Goal: Task Accomplishment & Management: Use online tool/utility

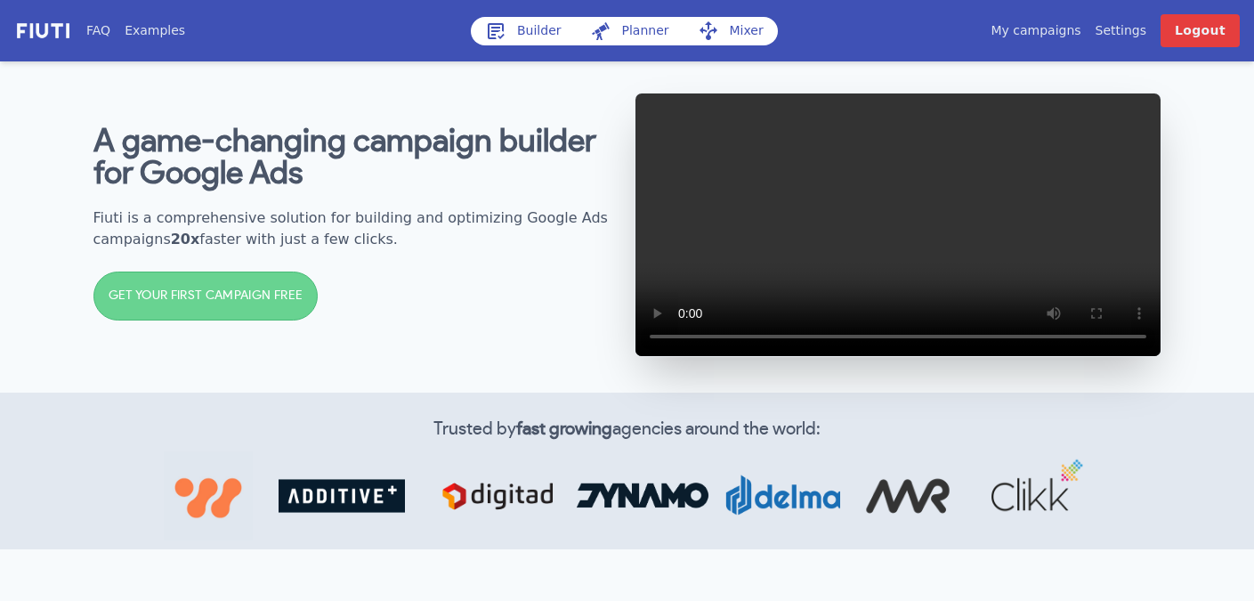
click at [528, 31] on link "Builder" at bounding box center [523, 31] width 105 height 28
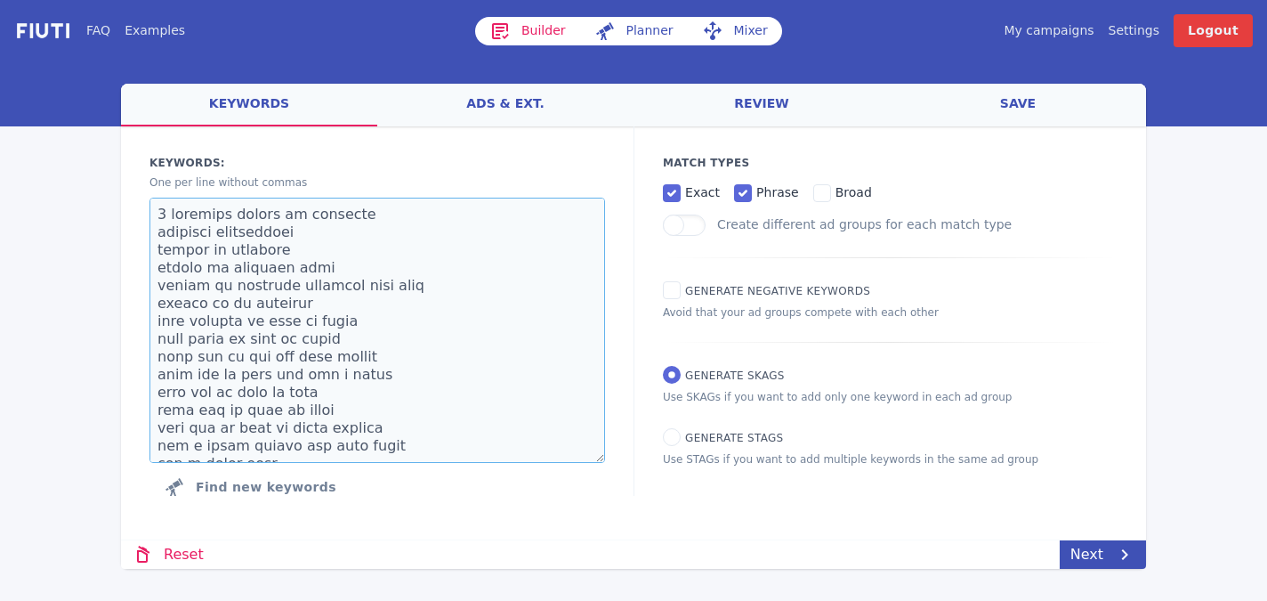
click at [320, 375] on textarea at bounding box center [377, 330] width 456 height 265
paste textarea "That Is All [DEMOGRAPHIC_DATA] movie That Is All movie That Is All [DEMOGRAPHIC…"
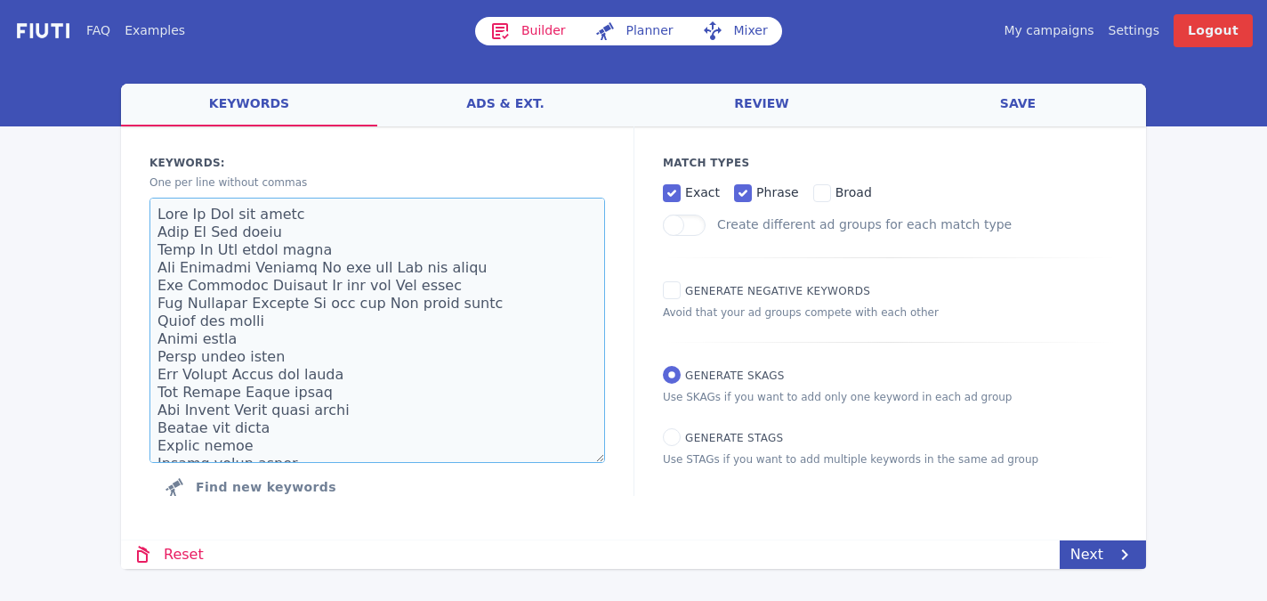
scroll to position [23979, 0]
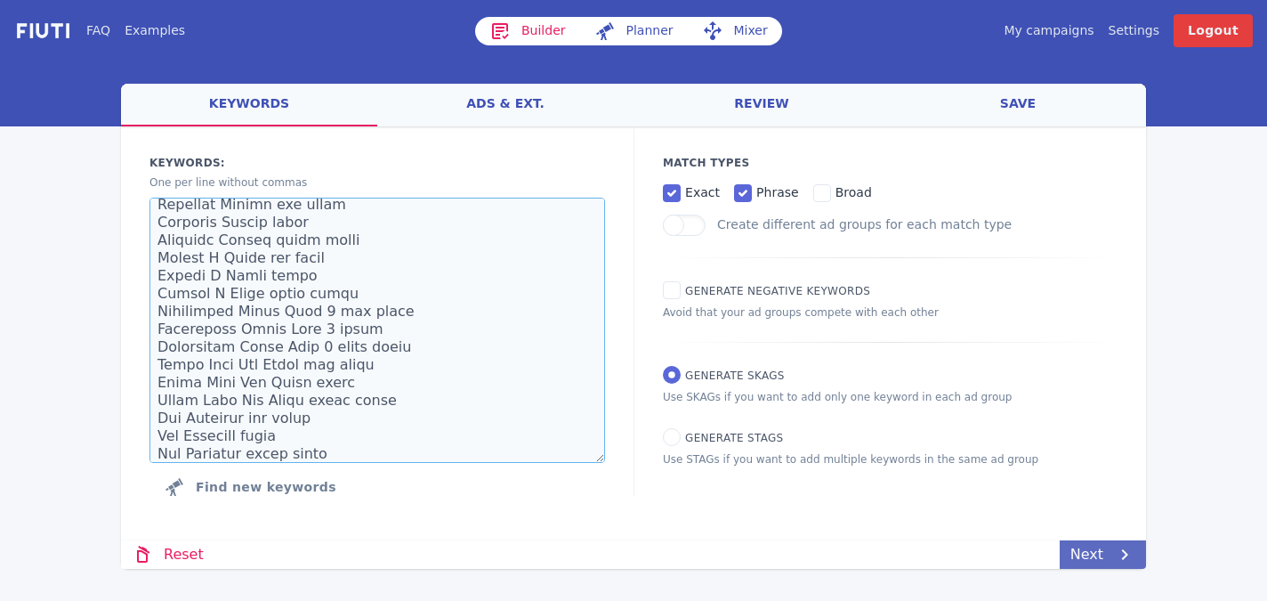
type textarea "That Is All [DEMOGRAPHIC_DATA] movie That Is All movie That Is All [DEMOGRAPHIC…"
click at [1106, 552] on link "Next" at bounding box center [1103, 554] width 86 height 28
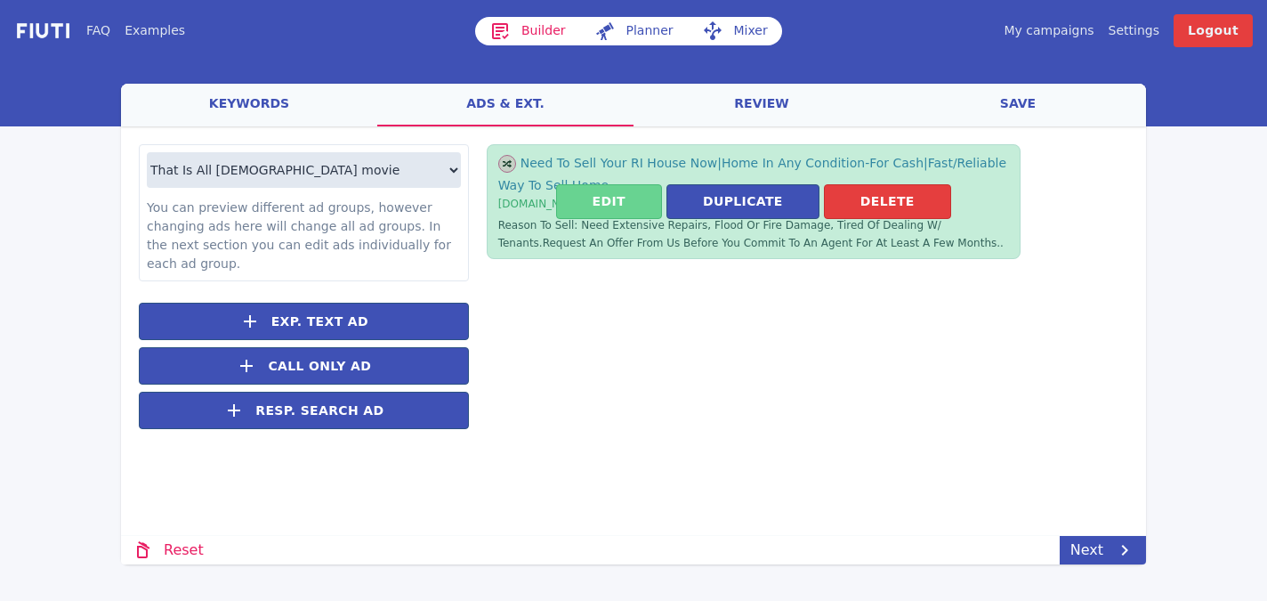
click at [621, 199] on button "Edit" at bounding box center [609, 201] width 106 height 35
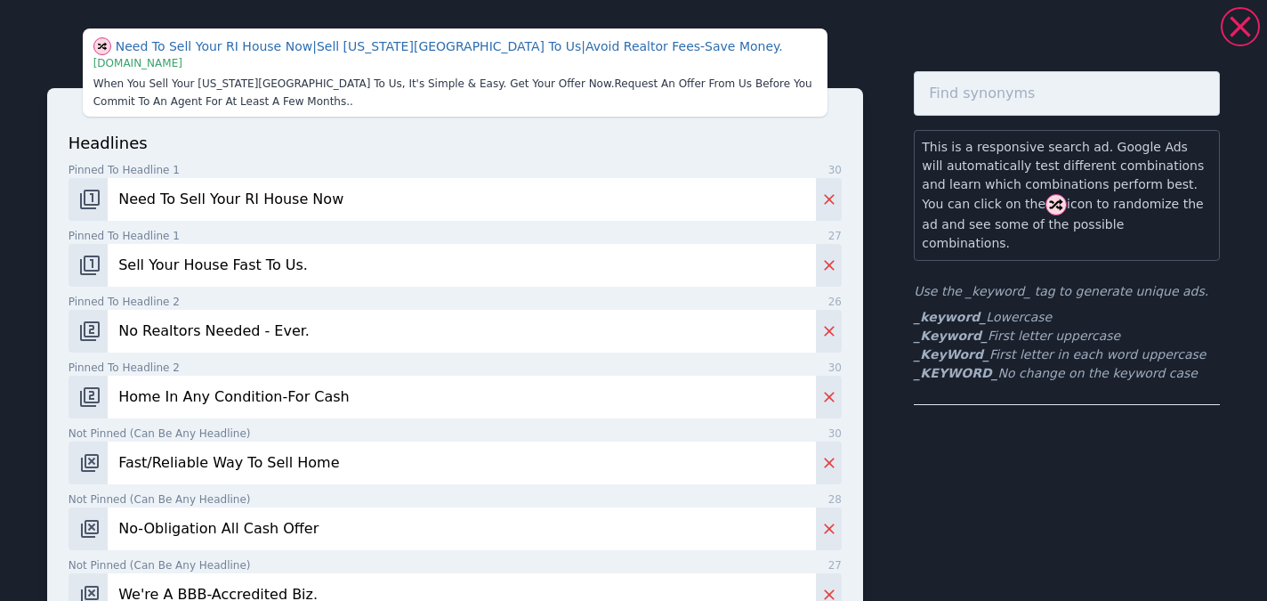
drag, startPoint x: 356, startPoint y: 198, endPoint x: 165, endPoint y: 181, distance: 191.2
click at [165, 181] on input "Need To Sell Your RI House Now" at bounding box center [462, 199] width 708 height 43
type input "_KeyWord_"
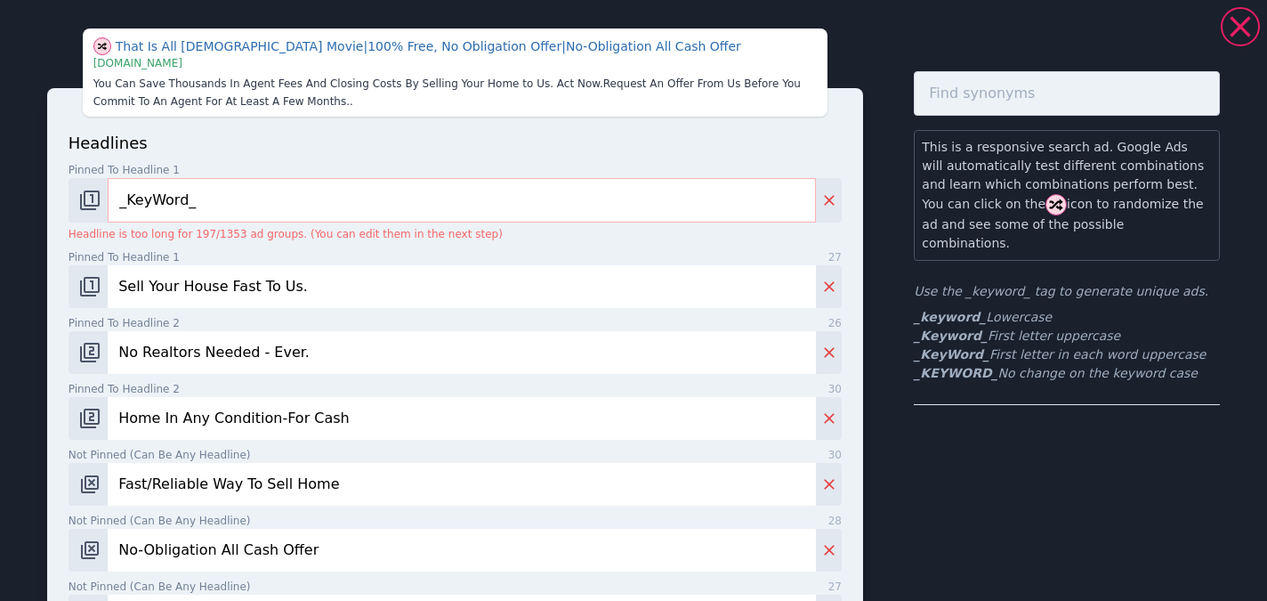
paste input "tart 3-Day Free Trial Now"
type input "Start 3-Day Free Trial Now"
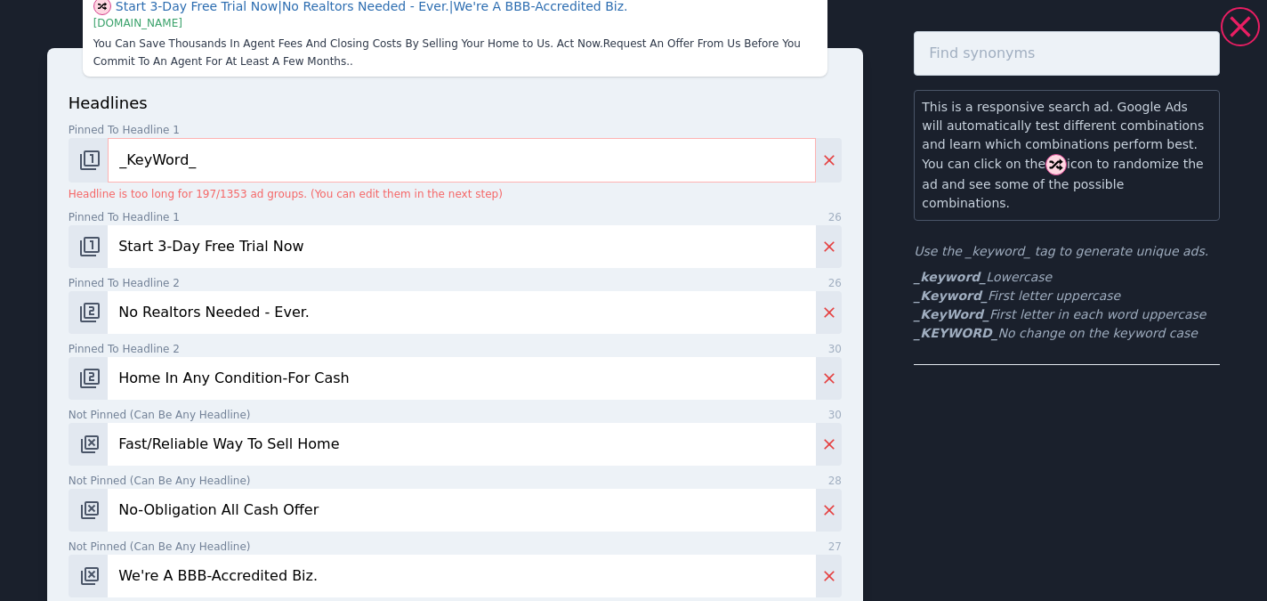
paste input "Monthly Subscription: $9.99/Mo"
type input "Monthly Subscription: $9.99/Mo"
paste input "Yearly Subscription: $83.88/Yr"
type input "Yearly Subscription: $83.88/Yr"
paste input "Watch Anywhere And Anytime."
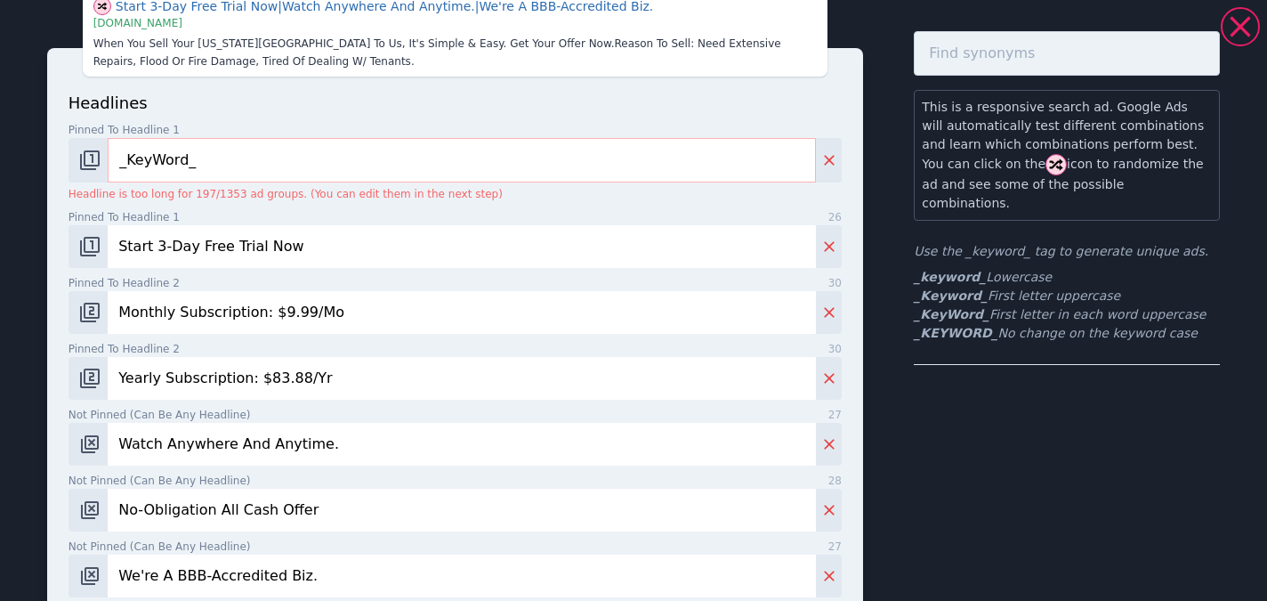
type input "Watch Anywhere And Anytime."
paste input "Committments. Ever."
click at [195, 507] on input "No Committments. Ever." at bounding box center [462, 509] width 708 height 43
type input "No Commitments. Ever."
click at [397, 458] on input "Watch Anywhere And Anytime." at bounding box center [462, 444] width 708 height 43
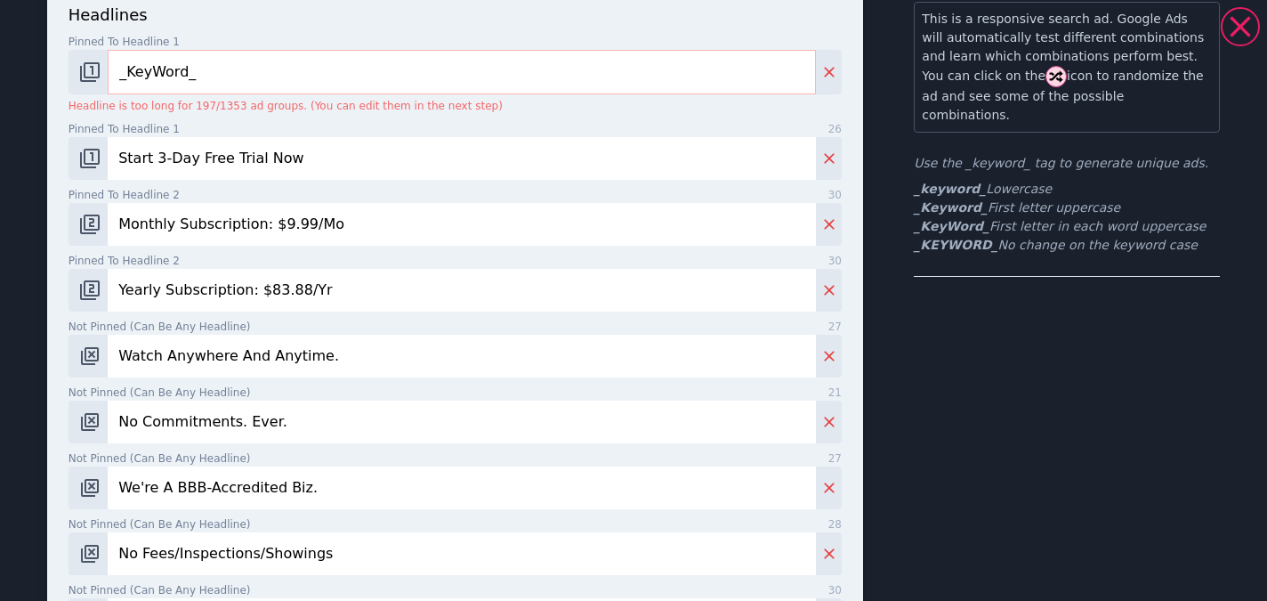
scroll to position [169, 0]
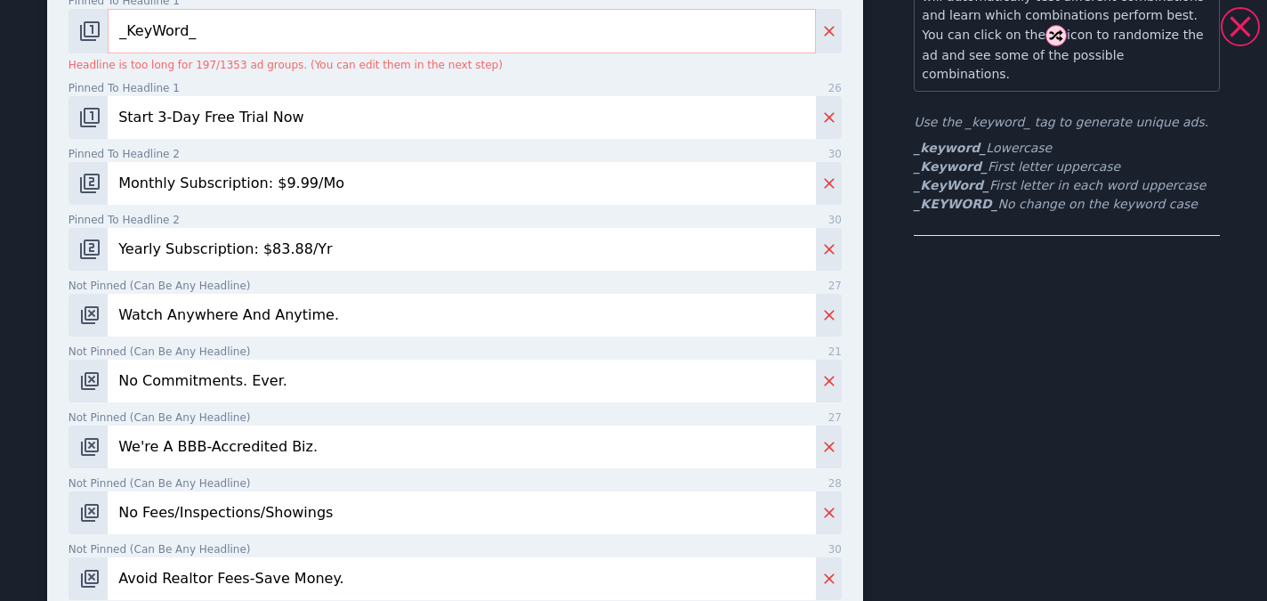
paste input "A Streaming Svc For [DEMOGRAPHIC_DATA]"
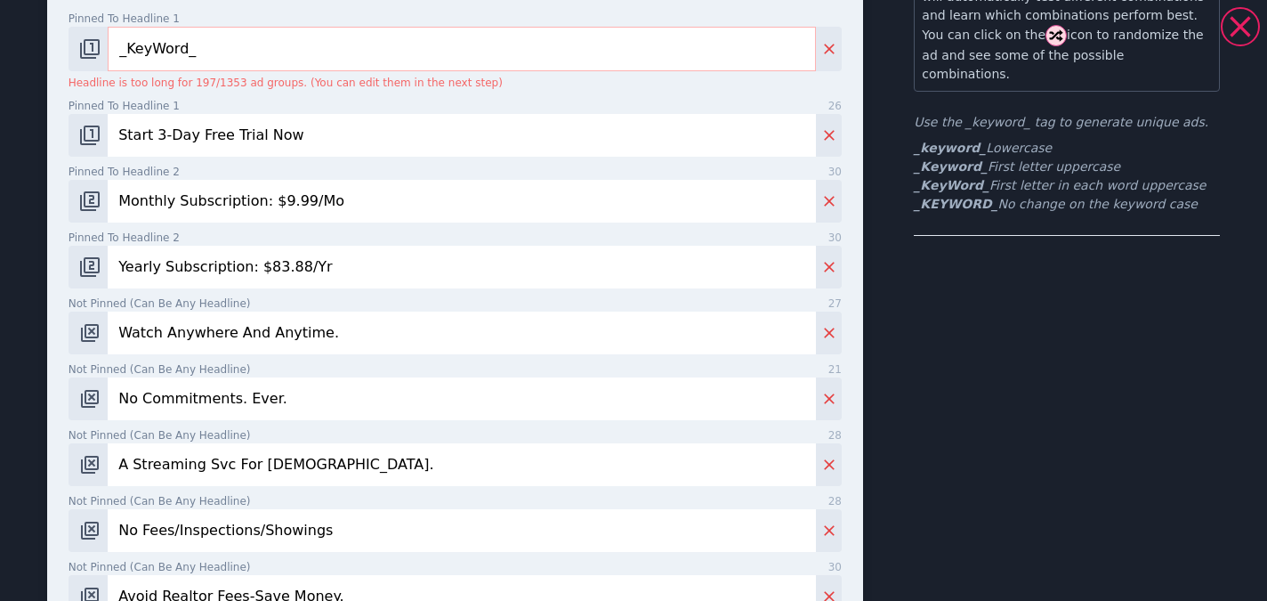
type input "A Streaming Svc For [DEMOGRAPHIC_DATA]."
paste input "Join Now - Start Free Trial."
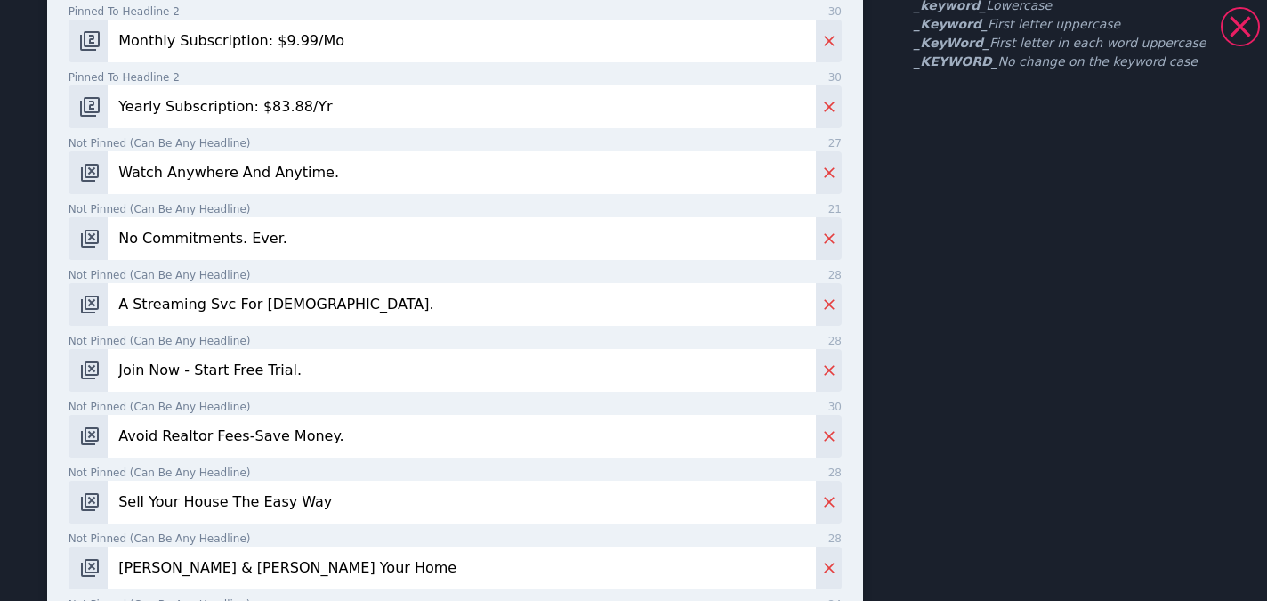
scroll to position [340, 0]
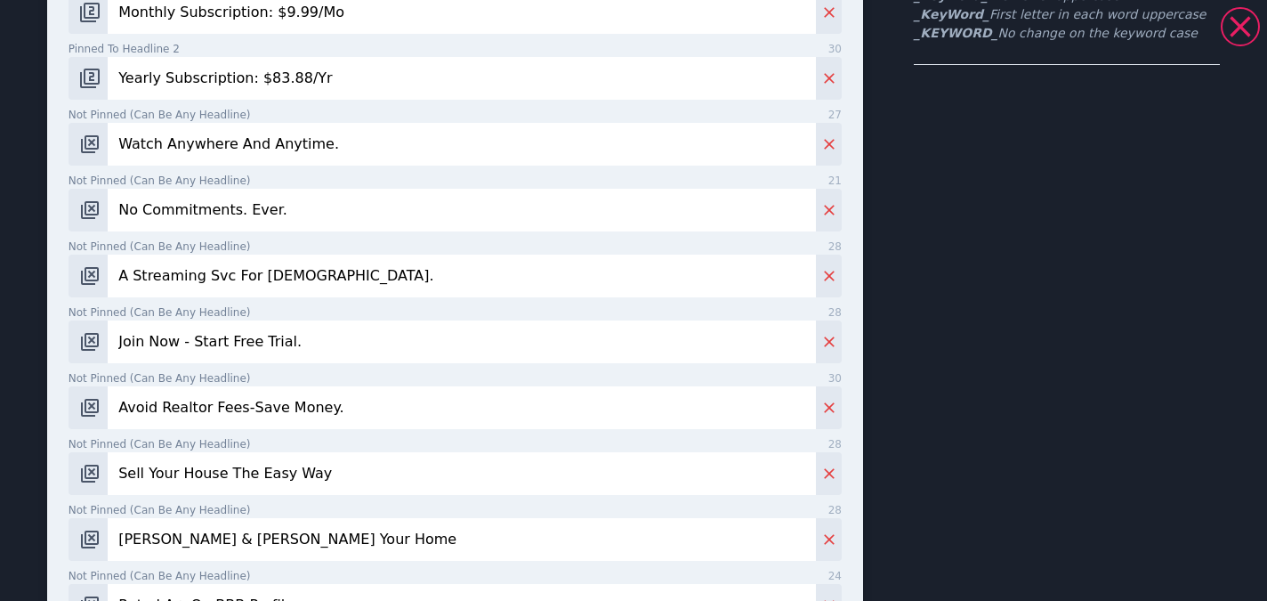
type input "Join Now - Start Free Trial."
paste input "For One Low Monthly Price"
type input "For One Low Monthly Price."
paste input "Discover Great [DEMOGRAPHIC_DATA] Stories."
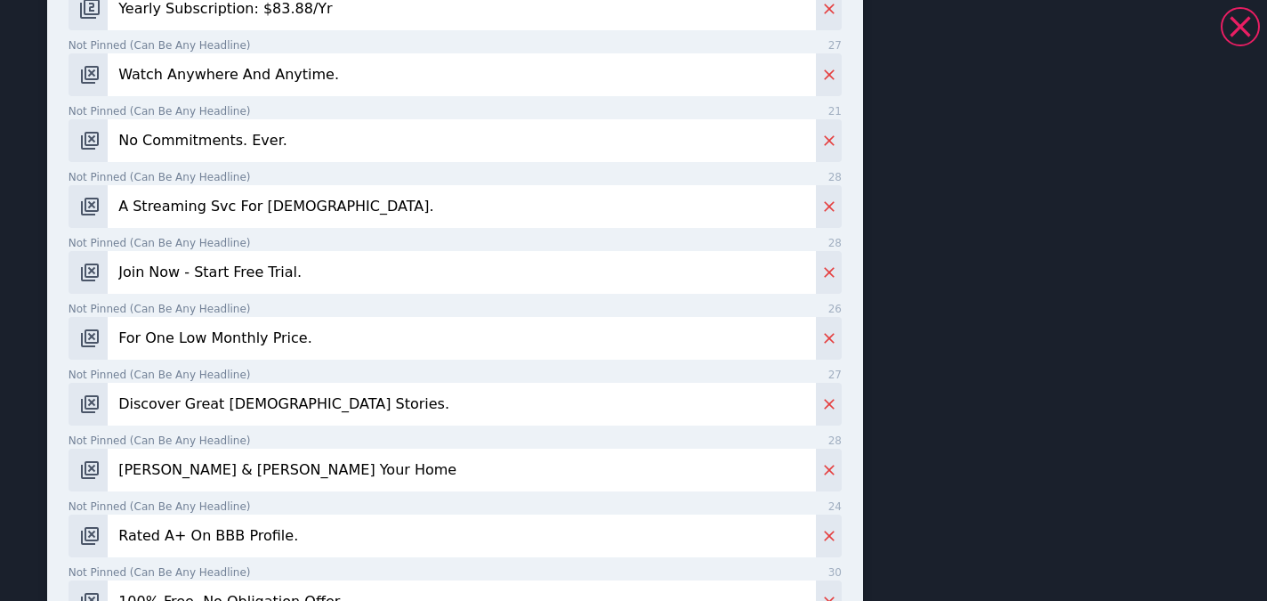
scroll to position [420, 0]
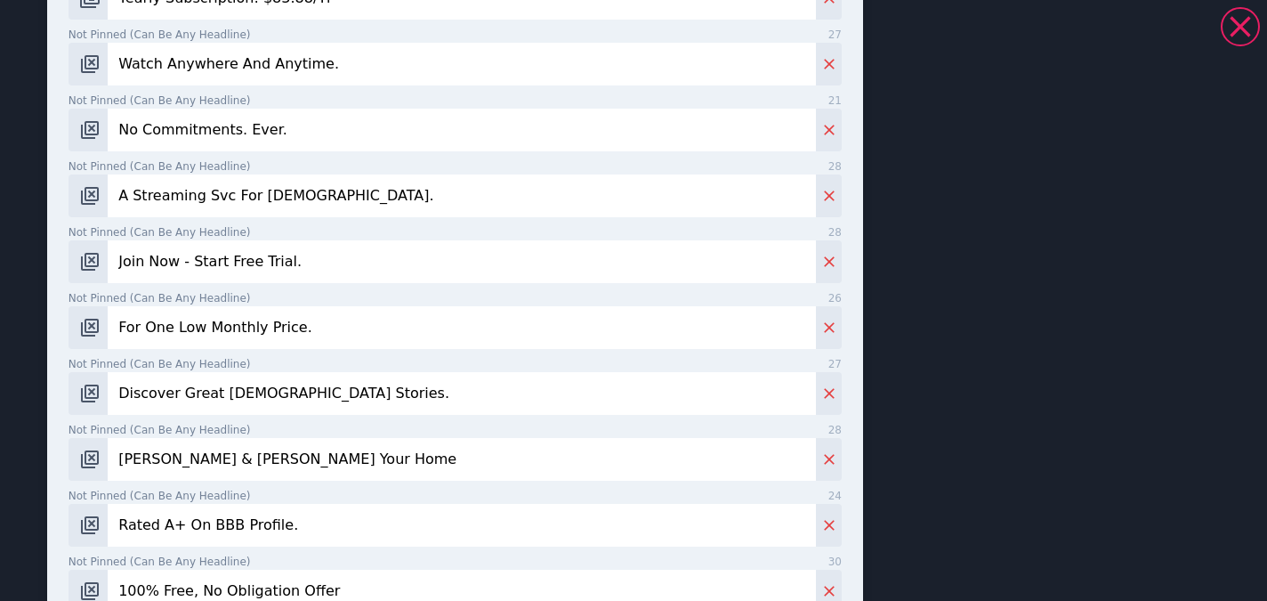
type input "Discover Great [DEMOGRAPHIC_DATA] Stories."
paste input "Showcasing Short Films-Movies."
type input "Showcasing Short Films-Movies."
paste input "Great [DEMOGRAPHIC_DATA] Stories Told Her"
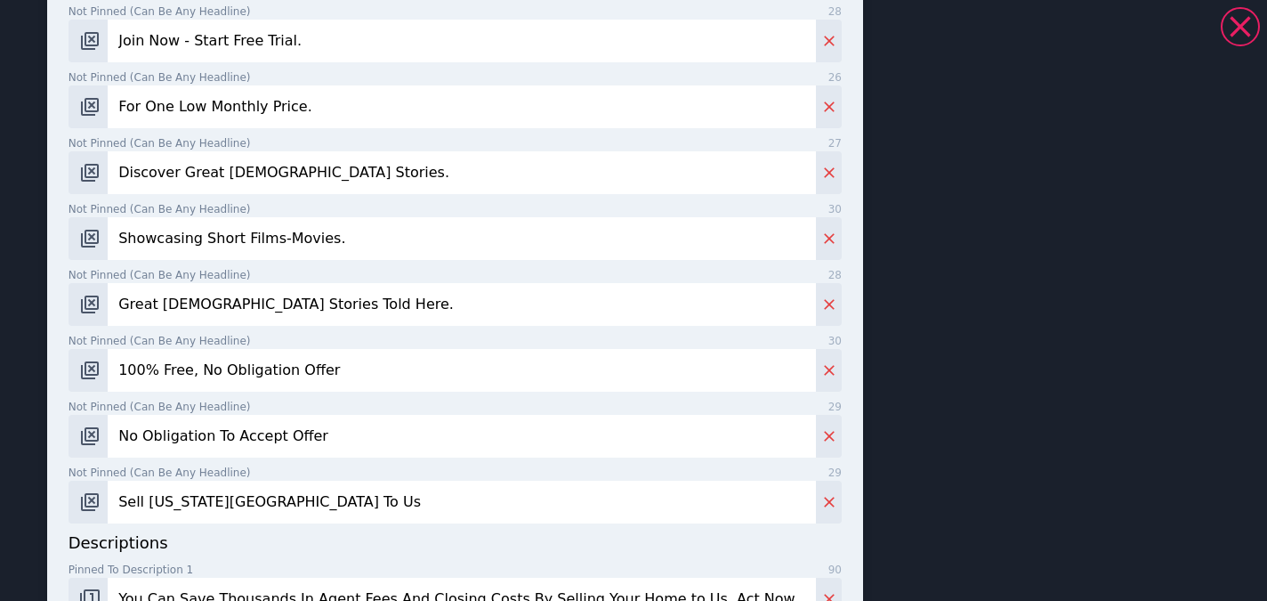
scroll to position [650, 0]
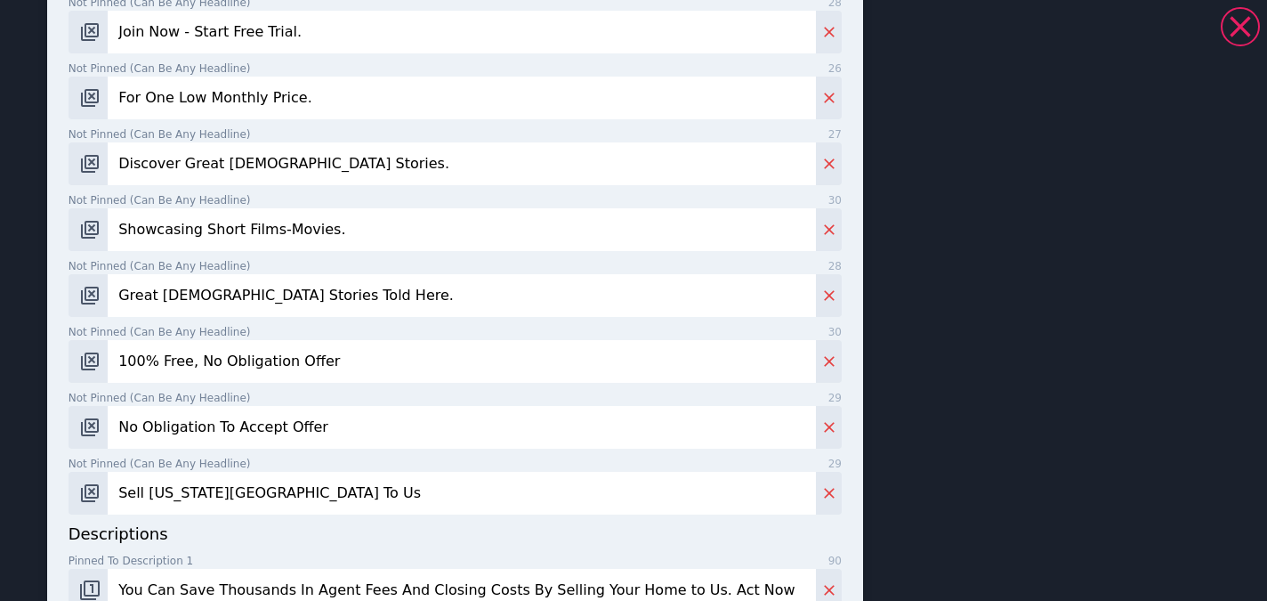
type input "Great [DEMOGRAPHIC_DATA] Stories Told Here."
paste input "Subscribe To Dekkoo Now."
type input "Subscribe To Dekkoo Now."
paste input "Access Huge [DEMOGRAPHIC_DATA] Film Library."
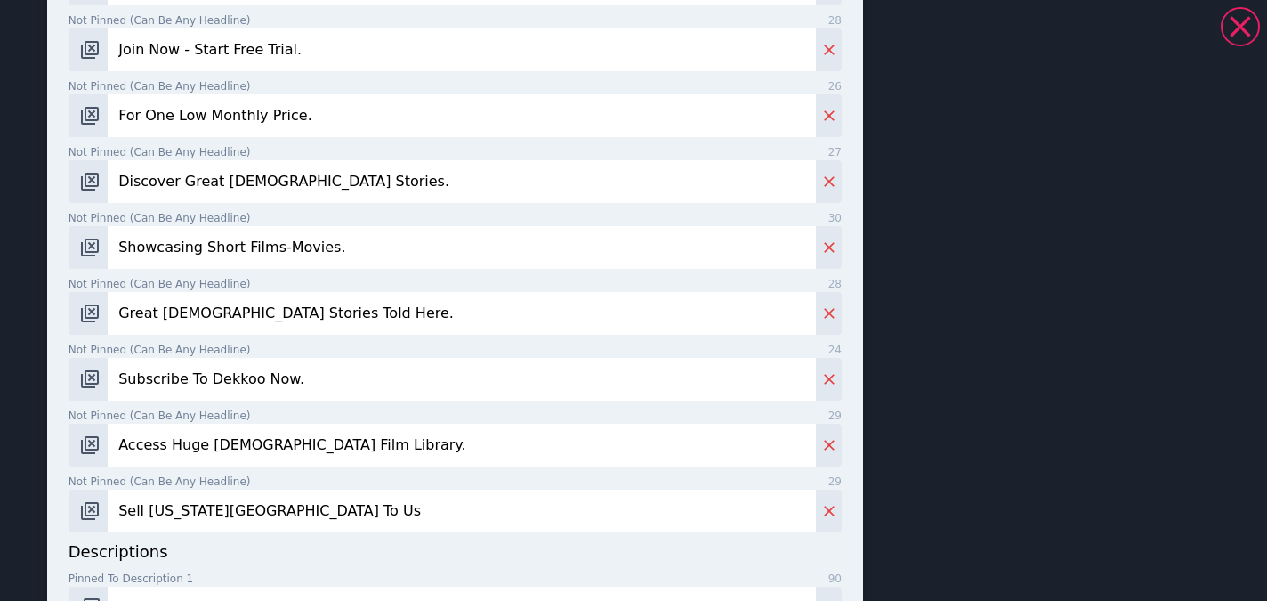
type input "Access Huge [DEMOGRAPHIC_DATA] Film Library."
paste input "Romance, Comedy, Drama, More."
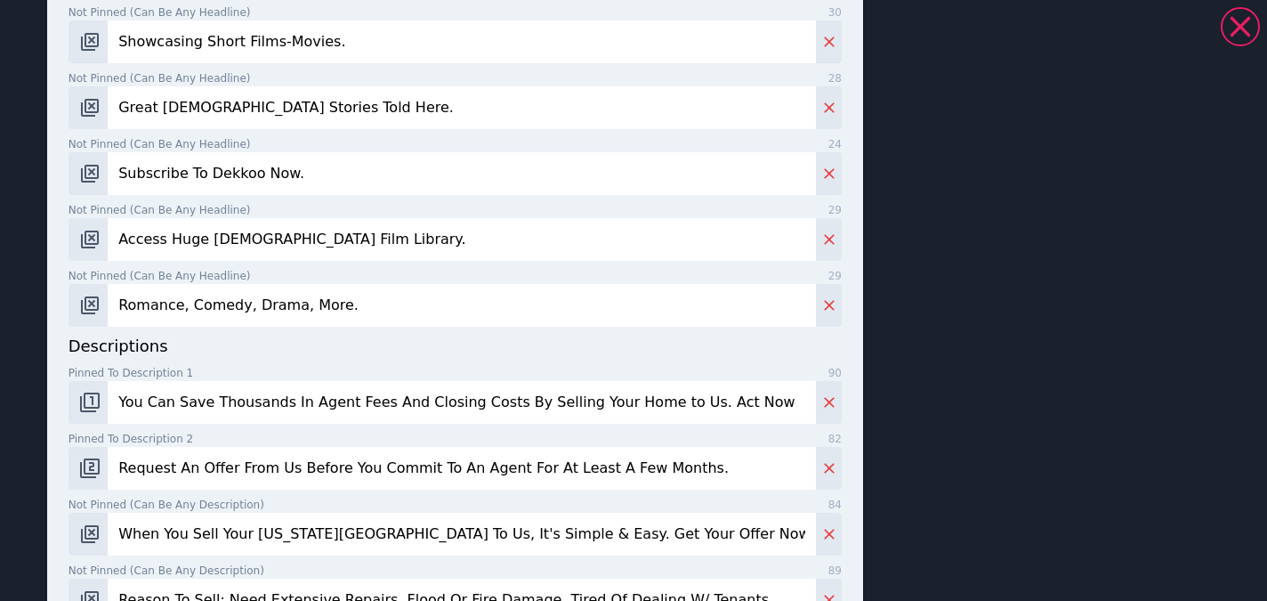
scroll to position [865, 0]
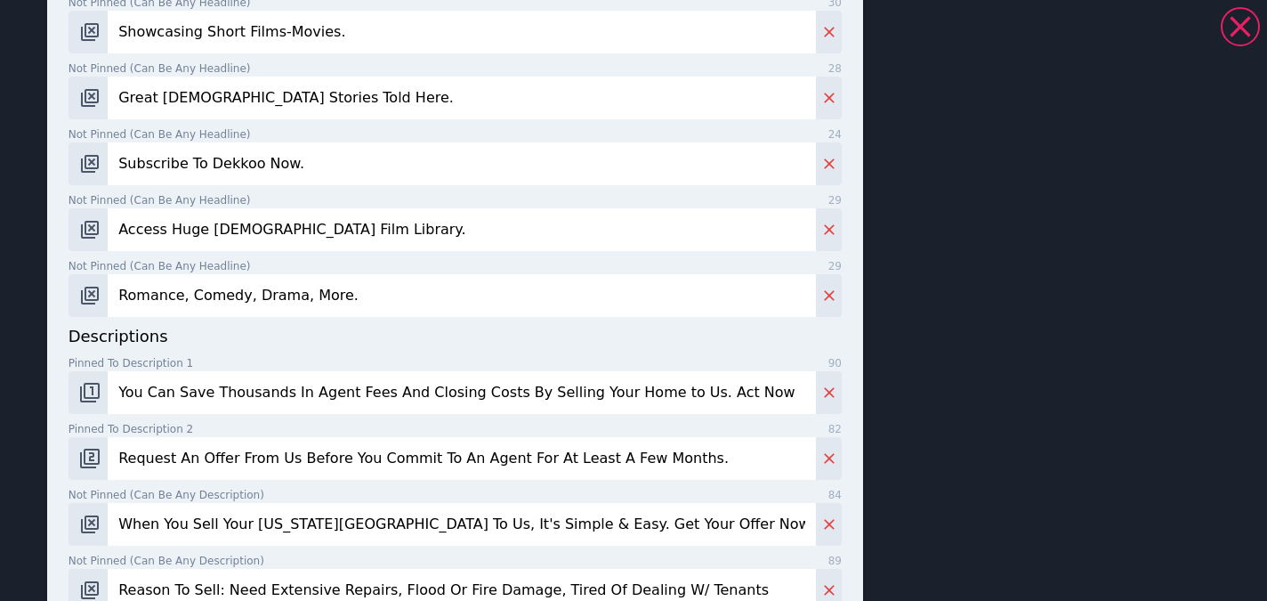
type input "Romance, Comedy, Drama, More."
paste input "Subscribe To [DOMAIN_NAME] And Stream The Very Best [DEMOGRAPHIC_DATA] Entertai…"
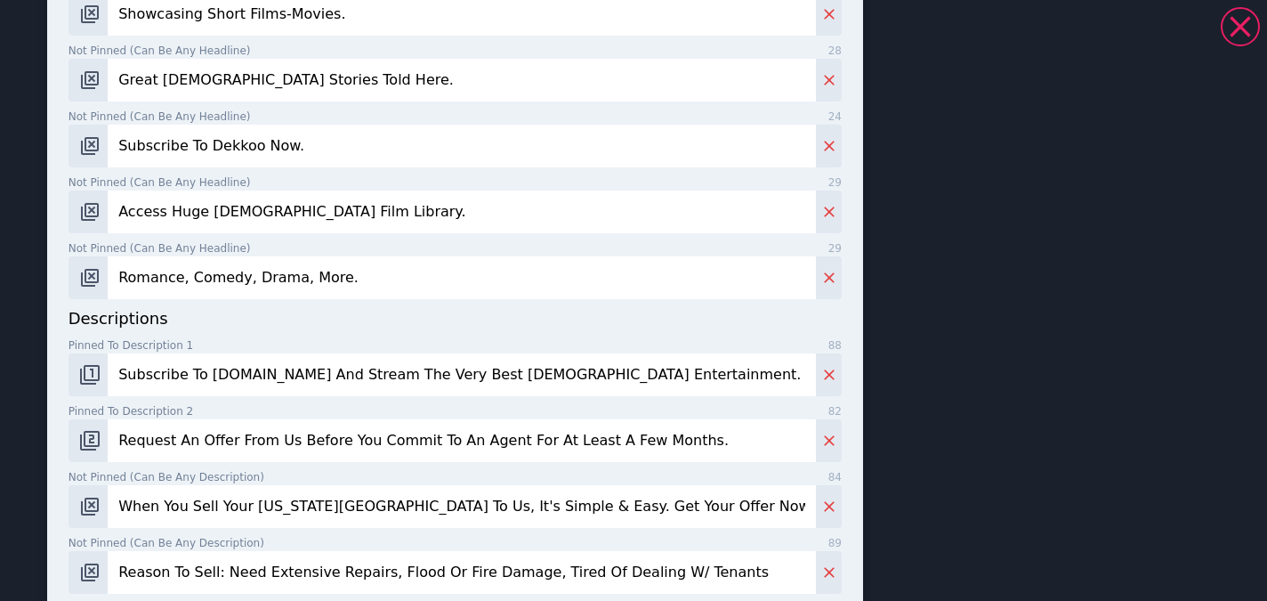
type input "Subscribe To [DOMAIN_NAME] And Stream The Very Best [DEMOGRAPHIC_DATA] Entertai…"
paste input "We Offer More [DEMOGRAPHIC_DATA] Films And Shows Than Here Tv, Netflix Or Amazo…"
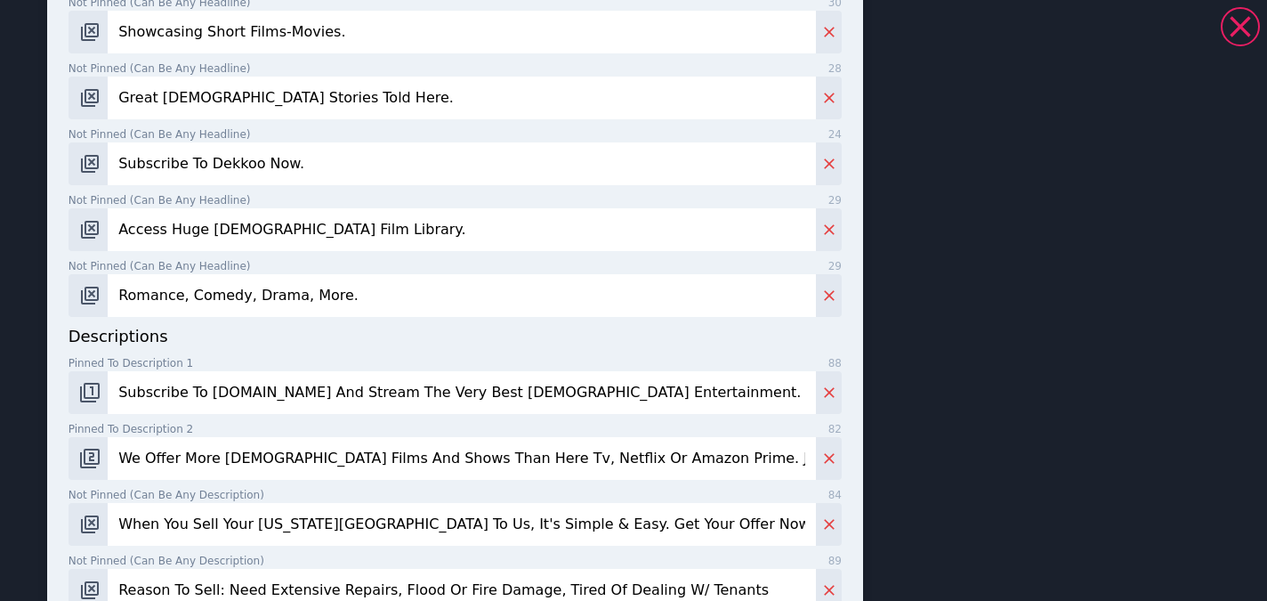
type input "We Offer More [DEMOGRAPHIC_DATA] Films And Shows Than Here Tv, Netflix Or Amazo…"
paste input "1 Low Monthly Price - We Provide Unlimited Streaming Access To Largest [DEMOGRA…"
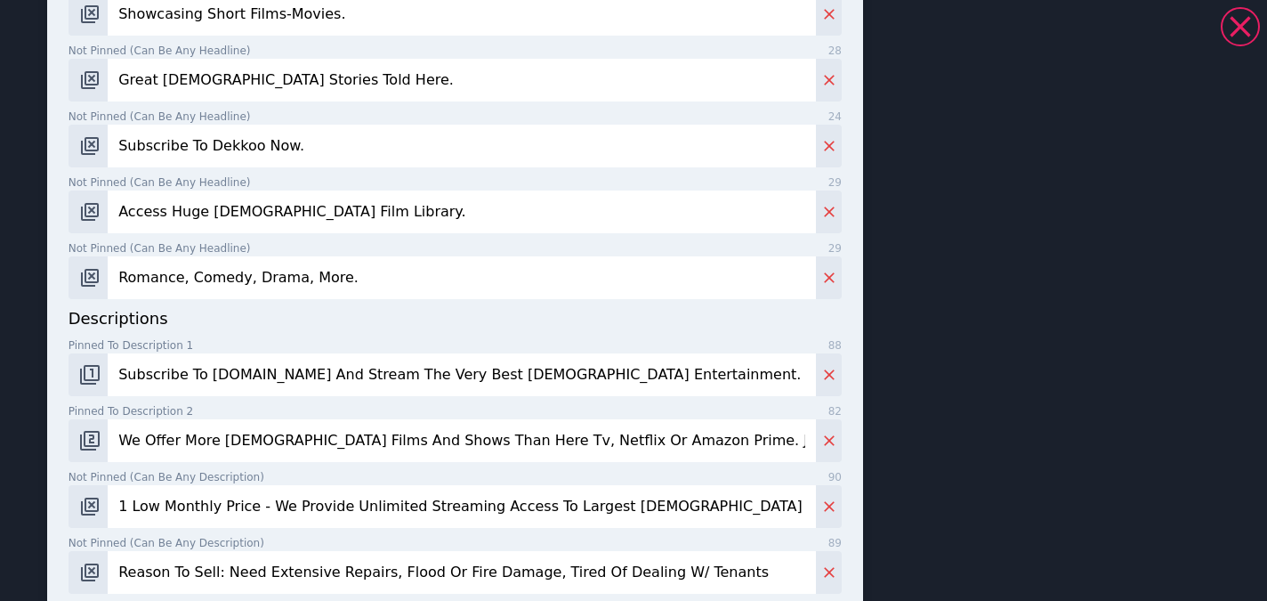
type input "1 Low Monthly Price - We Provide Unlimited Streaming Access To Largest [DEMOGRA…"
paste input "Dekkoo Is Only Streaming Service Dedicated To [DEMOGRAPHIC_DATA]. Discover Incr…"
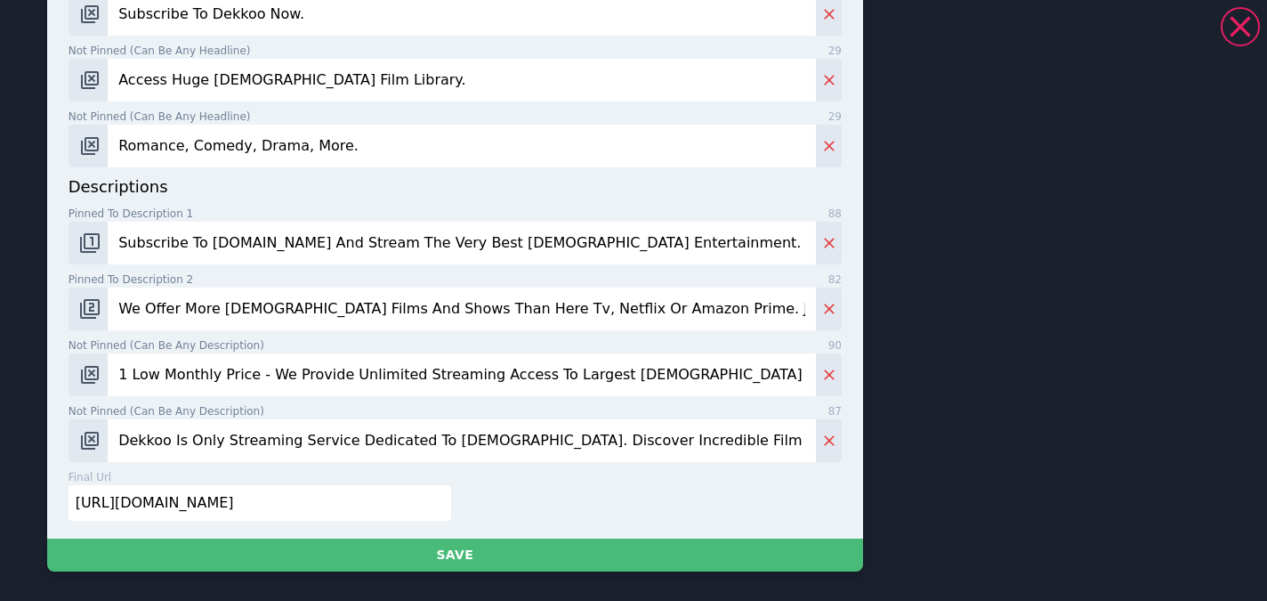
scroll to position [1082, 0]
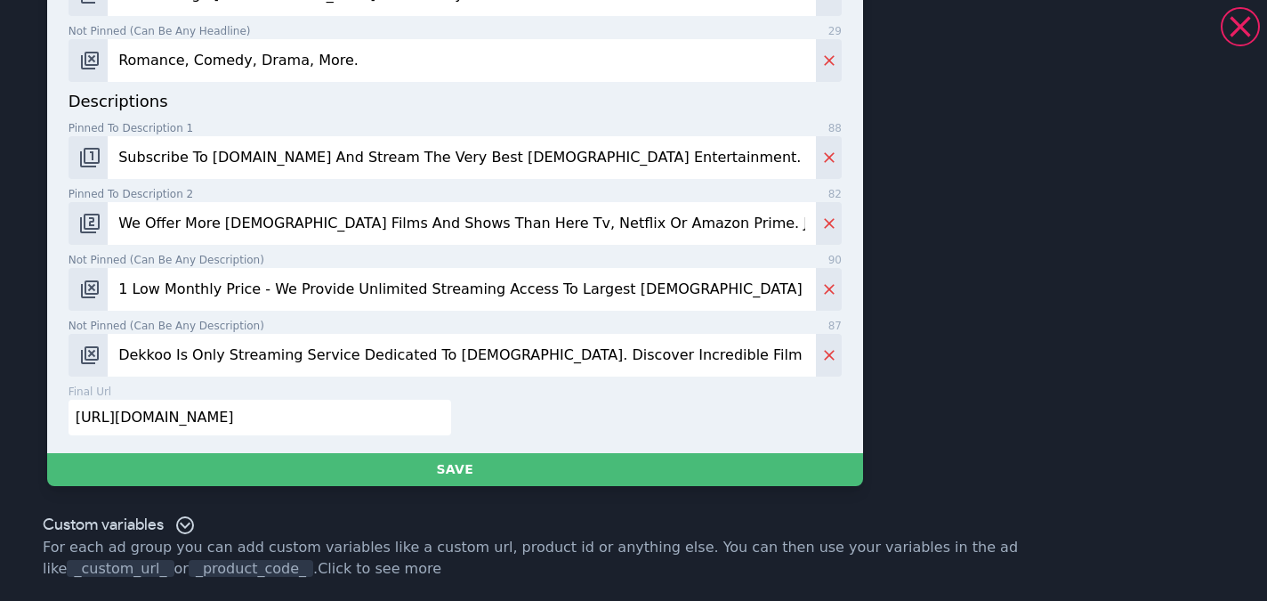
type input "Dekkoo Is Only Streaming Service Dedicated To [DEMOGRAPHIC_DATA]. Discover Incr…"
click at [331, 406] on input "[URL][DOMAIN_NAME]" at bounding box center [260, 417] width 383 height 36
paste input "[DOMAIN_NAME][URL]"
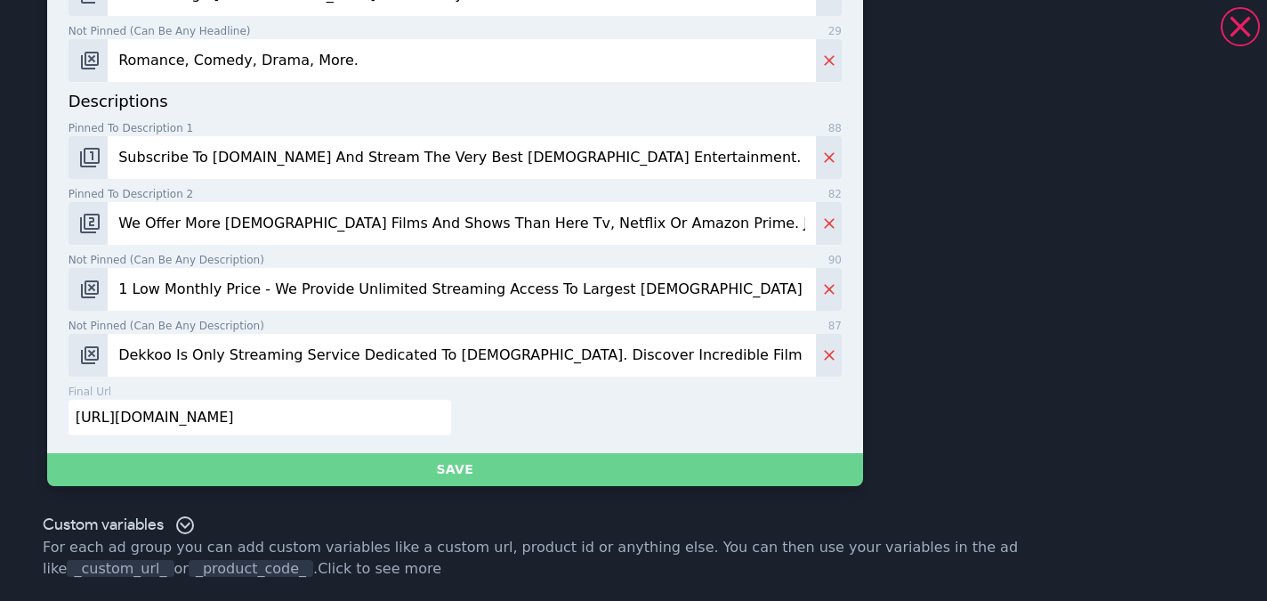
type input "[URL][DOMAIN_NAME]"
click at [479, 459] on button "Save" at bounding box center [455, 469] width 816 height 33
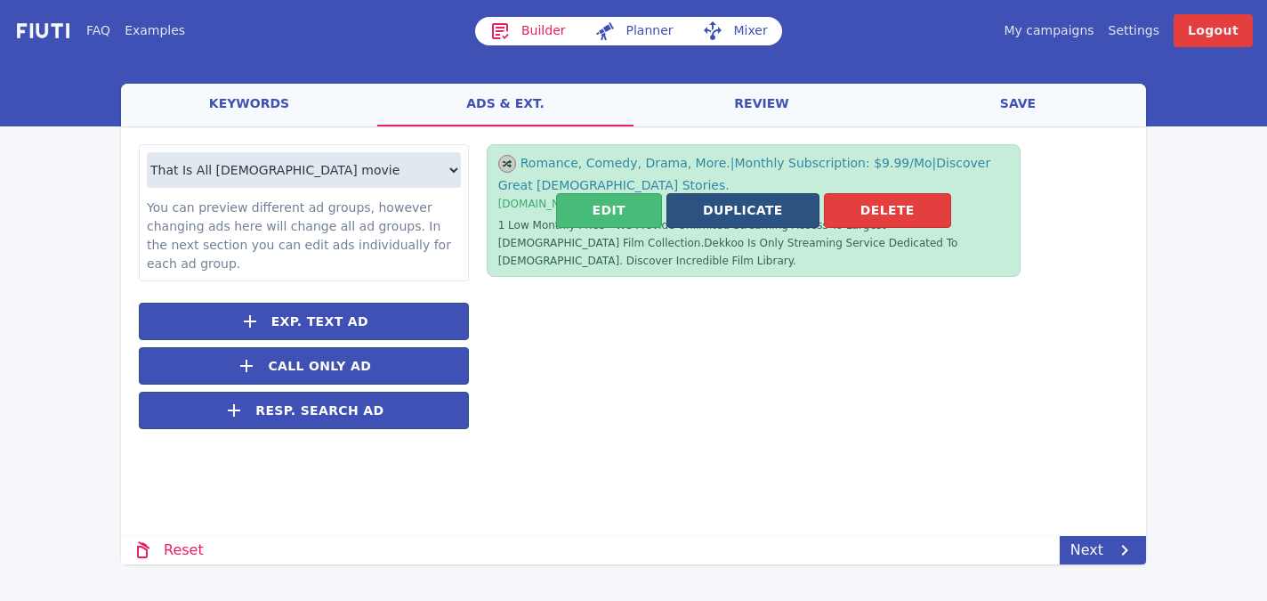
click at [757, 201] on button "Duplicate" at bounding box center [742, 210] width 153 height 35
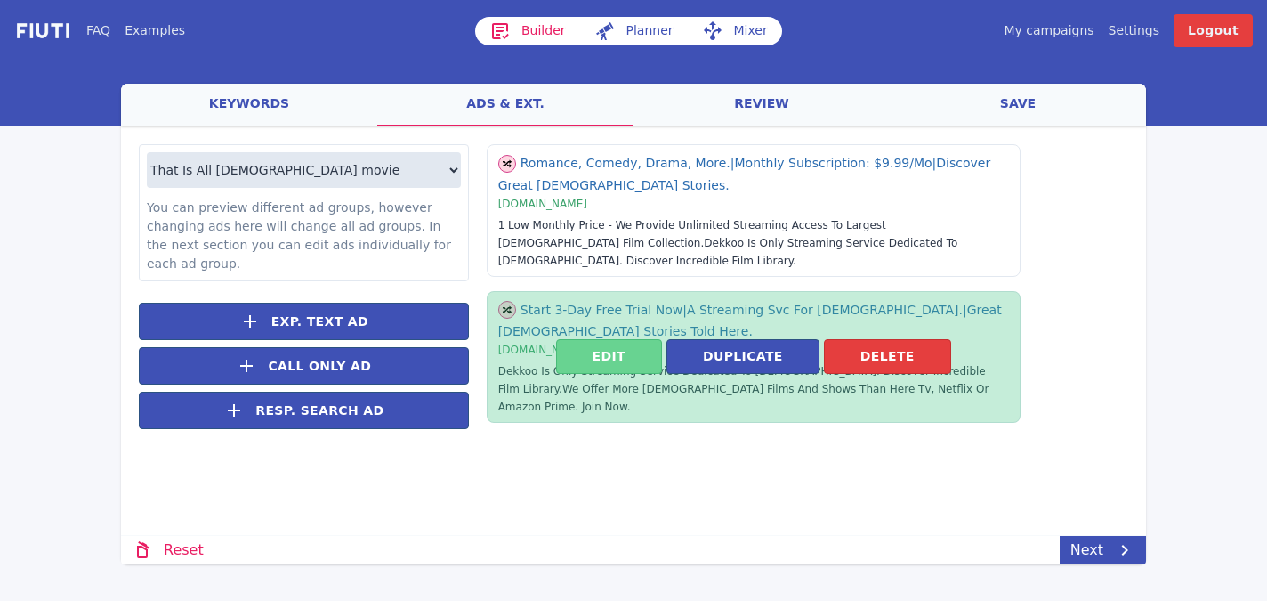
click at [619, 339] on button "Edit" at bounding box center [609, 356] width 106 height 35
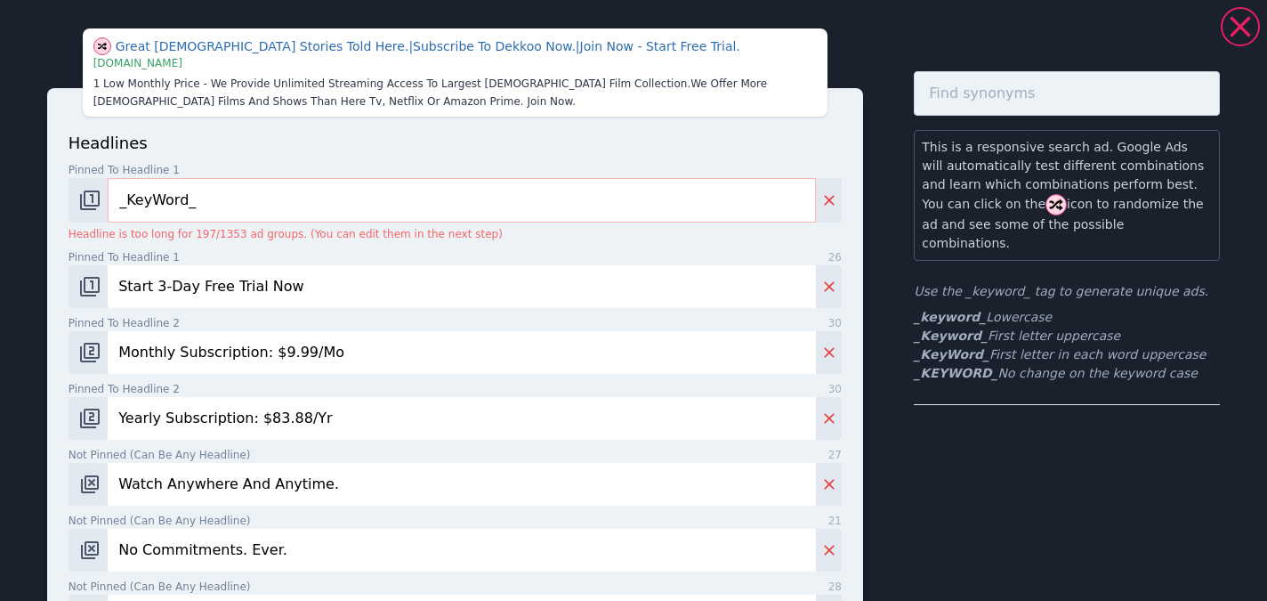
click at [335, 270] on input "Start 3-Day Free Trial Now" at bounding box center [462, 286] width 708 height 43
paste input "Access [DEMOGRAPHIC_DATA] Streaming Service"
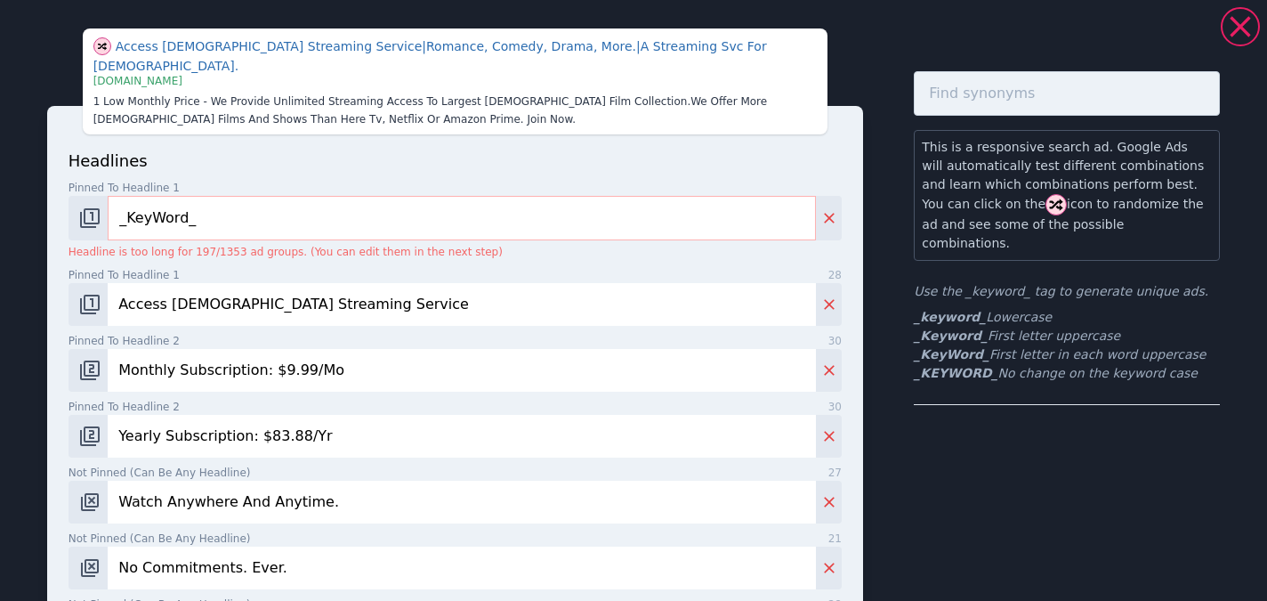
type input "Access [DEMOGRAPHIC_DATA] Streaming Service"
paste input "$9.99/Mo-Monthly Subscription"
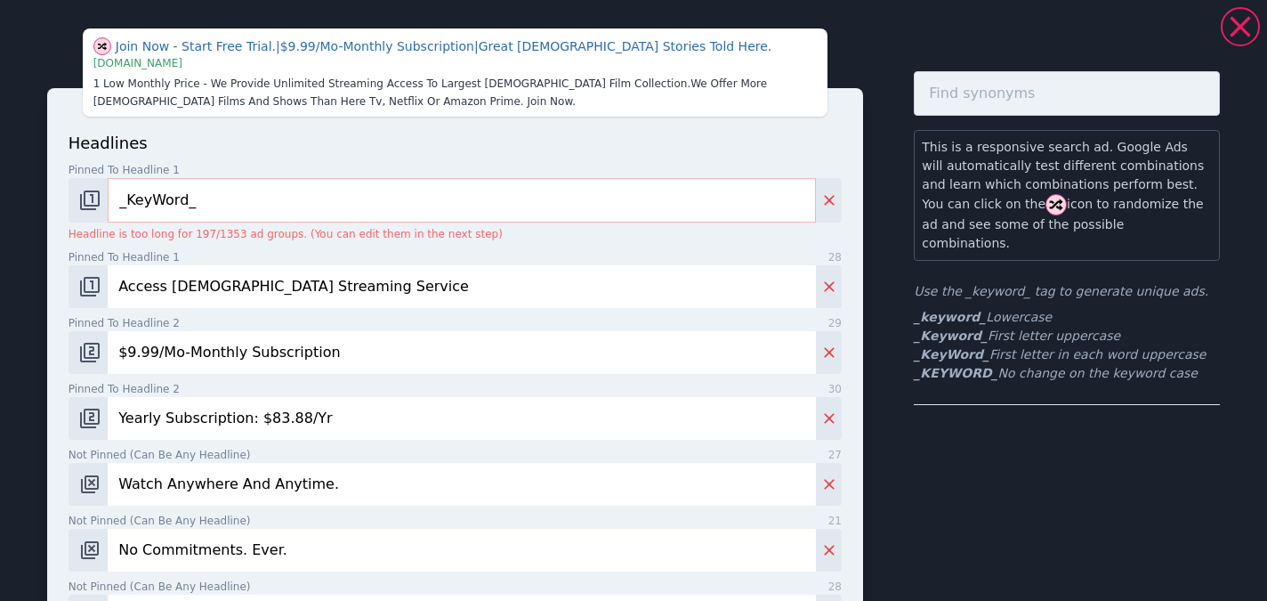
type input "$9.99/Mo-Monthly Subscription"
click at [340, 422] on input "Yearly Subscription: $83.88/Yr" at bounding box center [462, 418] width 708 height 43
paste input "$83.88/Yr-Yearly Subscription"
type input "$83.88/Yr-Yearly Subscription"
paste input "Incredible Series & Movies"
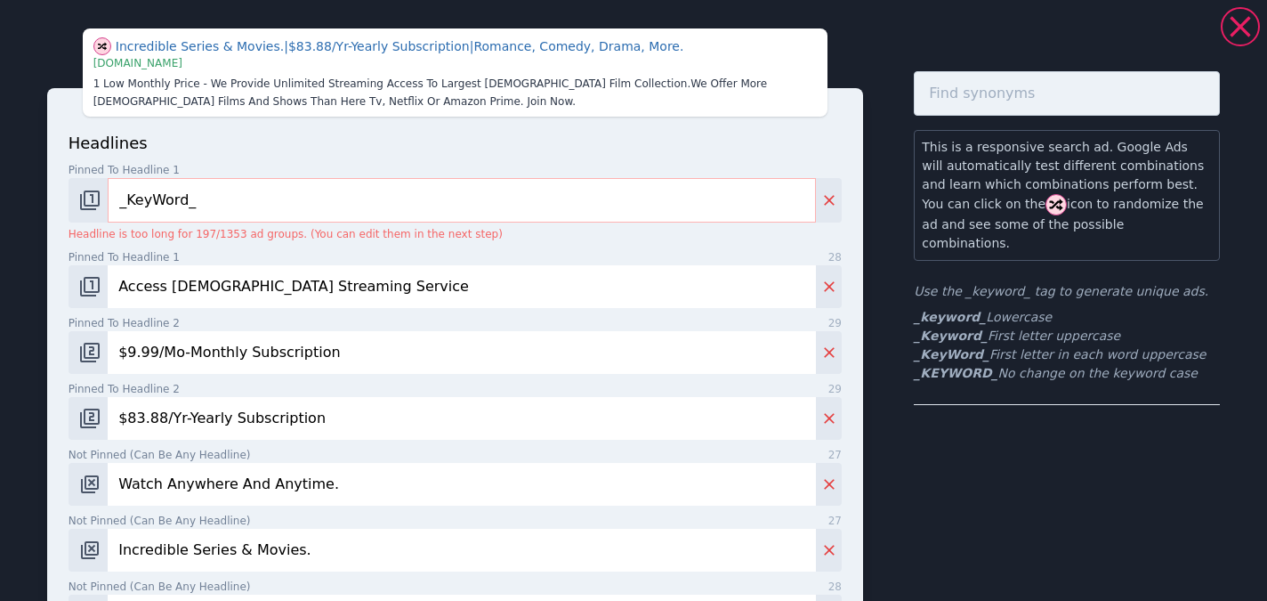
type input "Incredible Series & Movies."
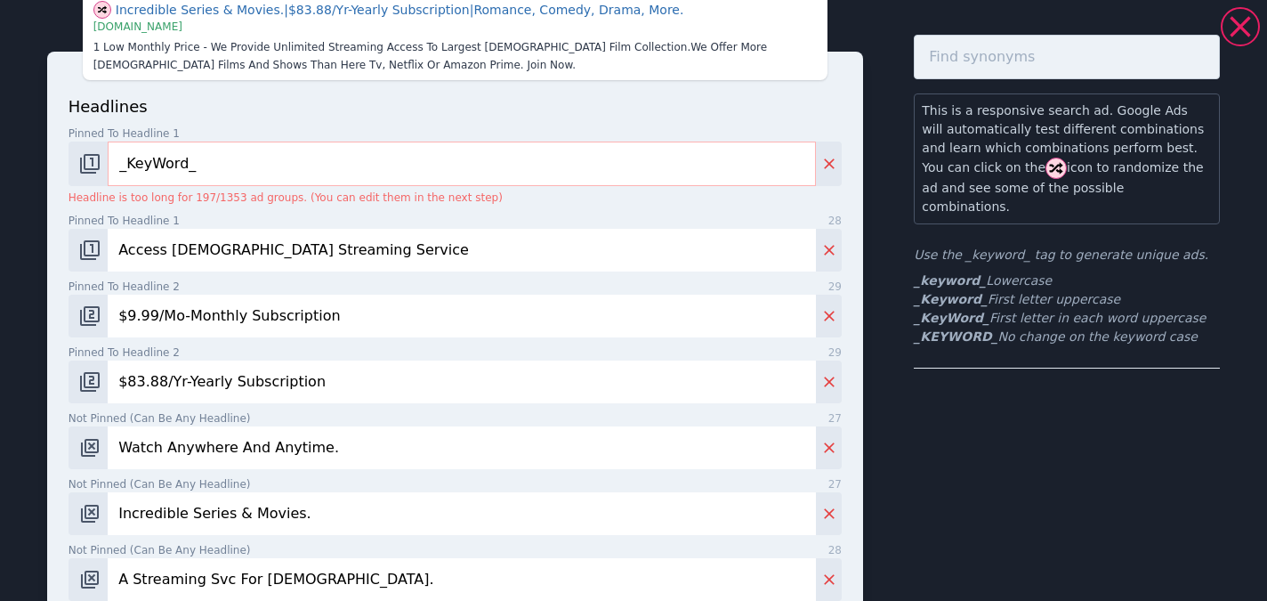
scroll to position [52, 0]
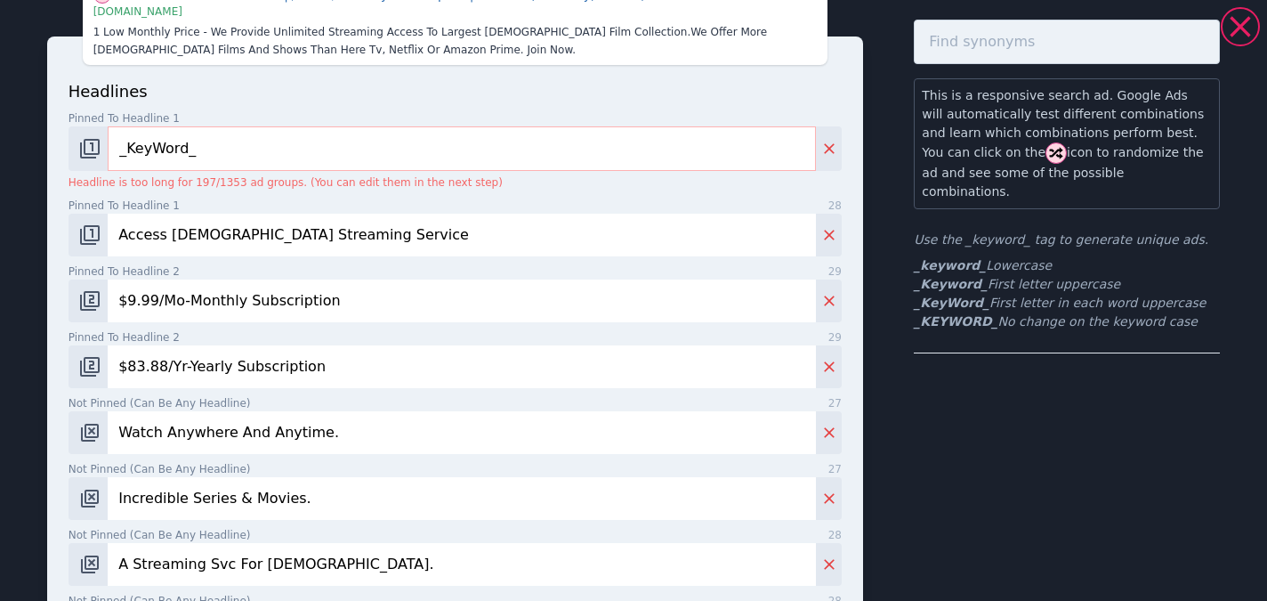
paste input "Premium Service For [DEMOGRAPHIC_DATA]"
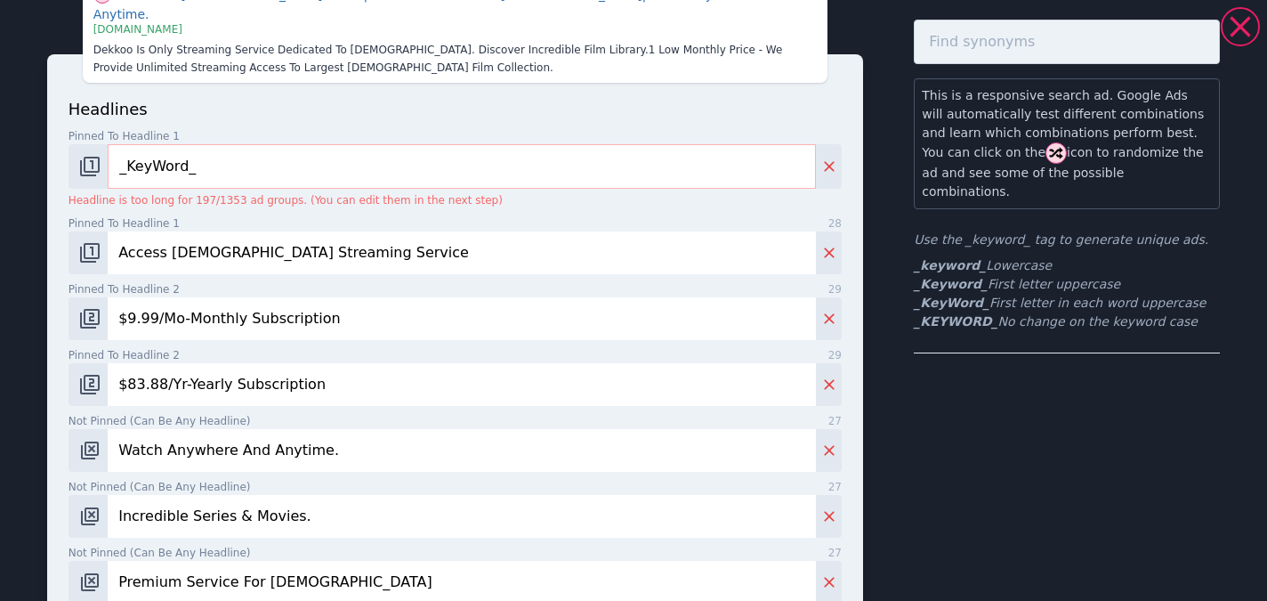
type input "Premium Service For [DEMOGRAPHIC_DATA]"
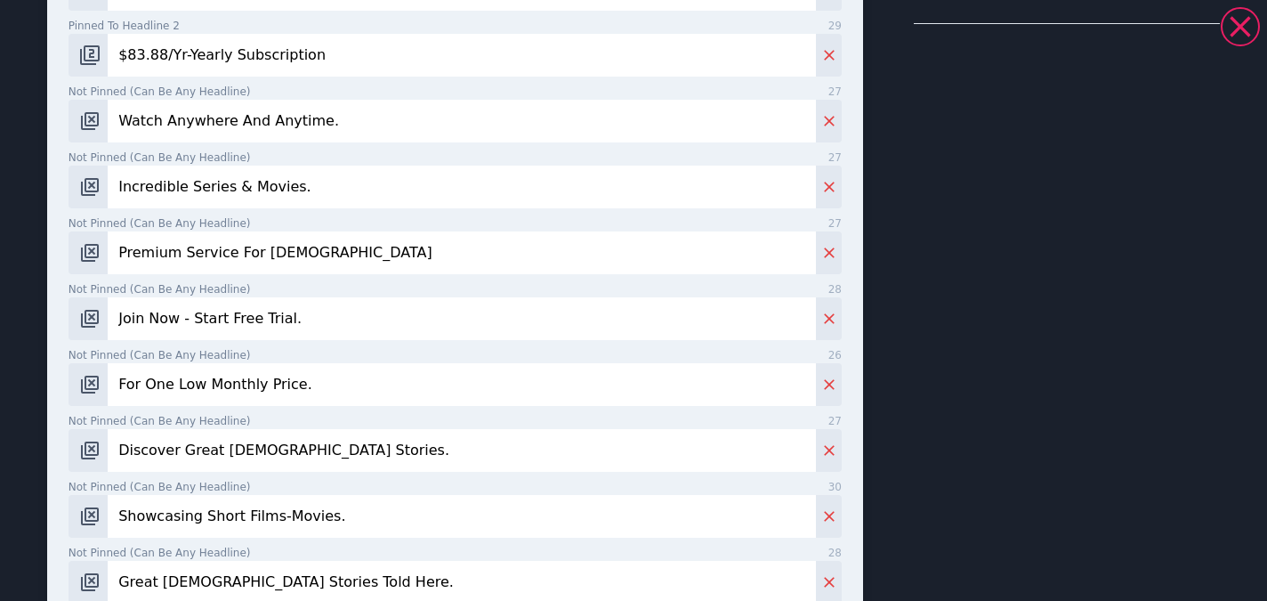
paste input "Start Your 3 Day"
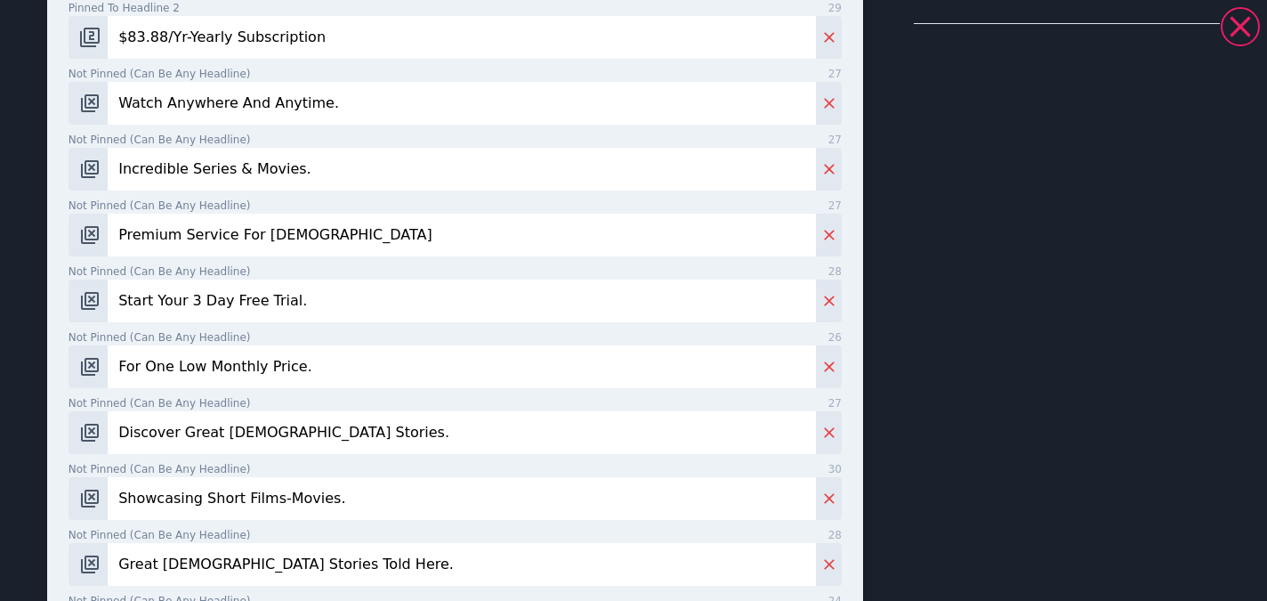
type input "Start Your 3 Day Free Trial."
paste input "Everything For 1 Low"
type input "Everything For 1 Low Price."
paste input "Experience"
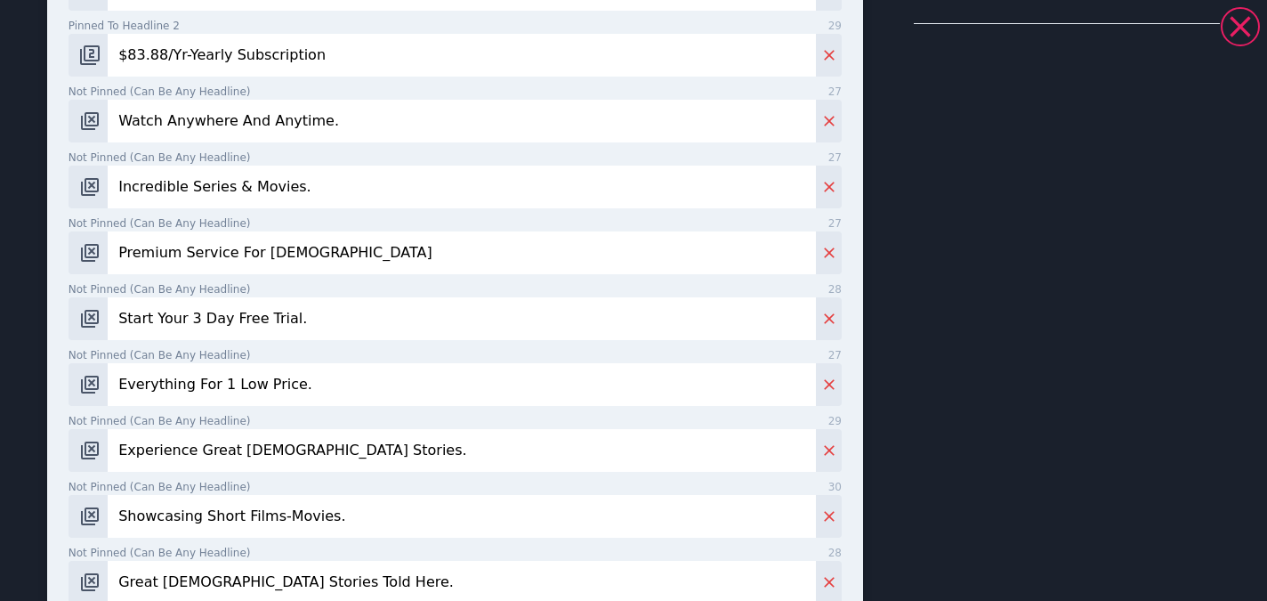
paste input "Diverse Line Up-Entertainment"
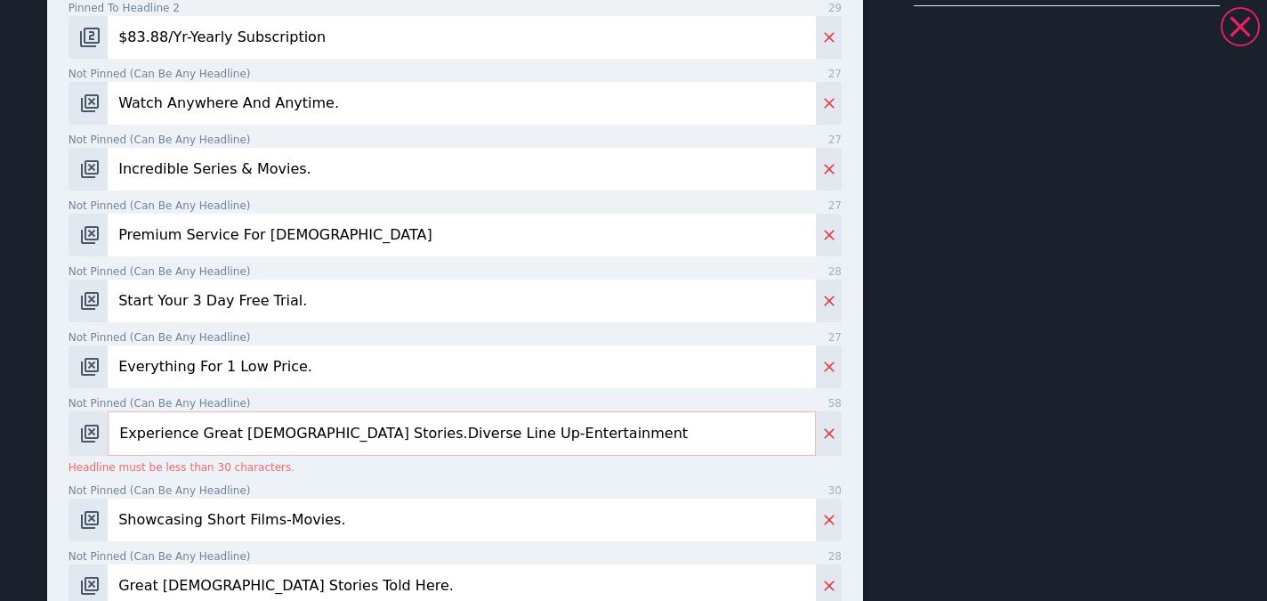
type input "Experience Great [DEMOGRAPHIC_DATA] Stories."
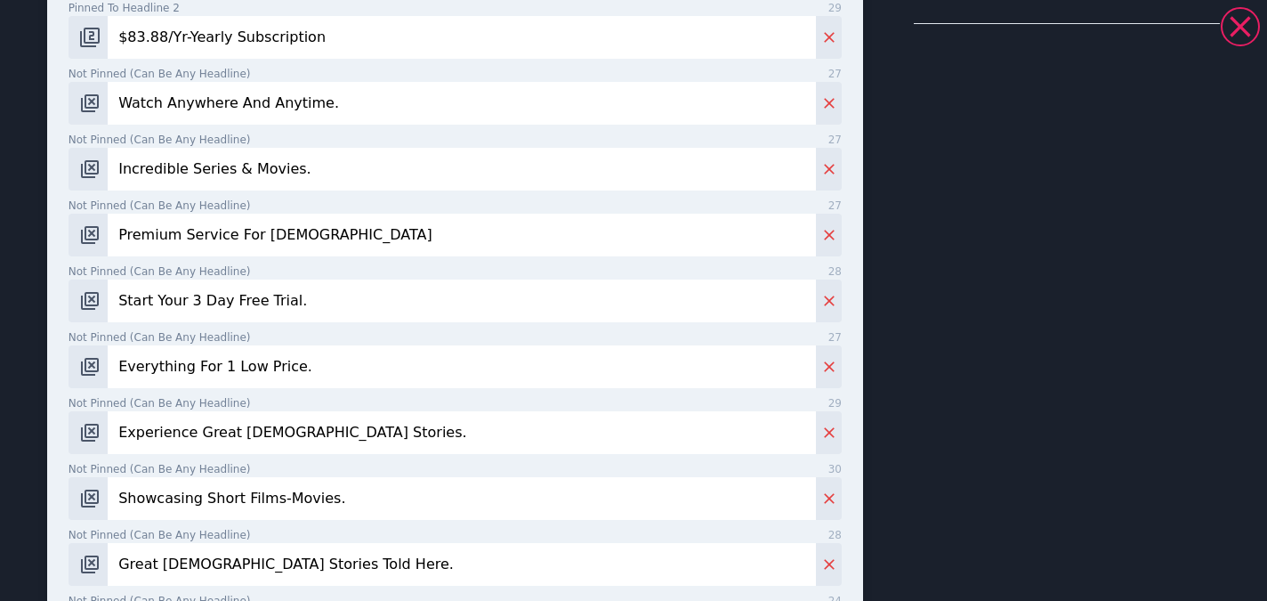
paste input "Diverse Line Up-Entertainment"
type input "Diverse Line Up-Entertainment"
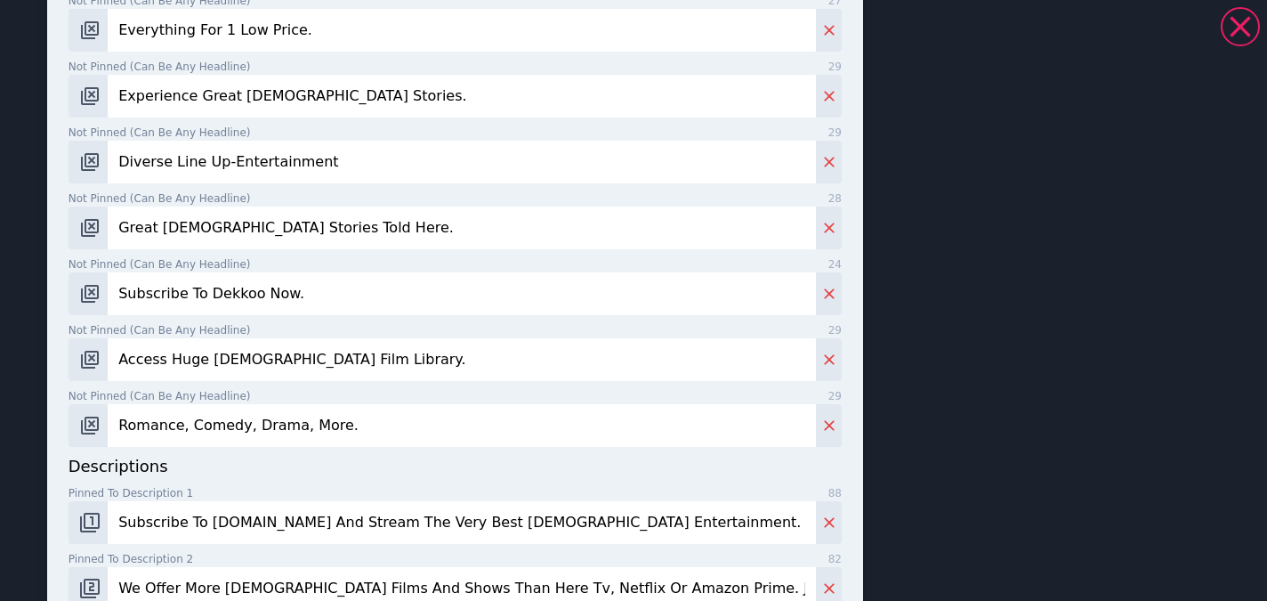
scroll to position [742, 0]
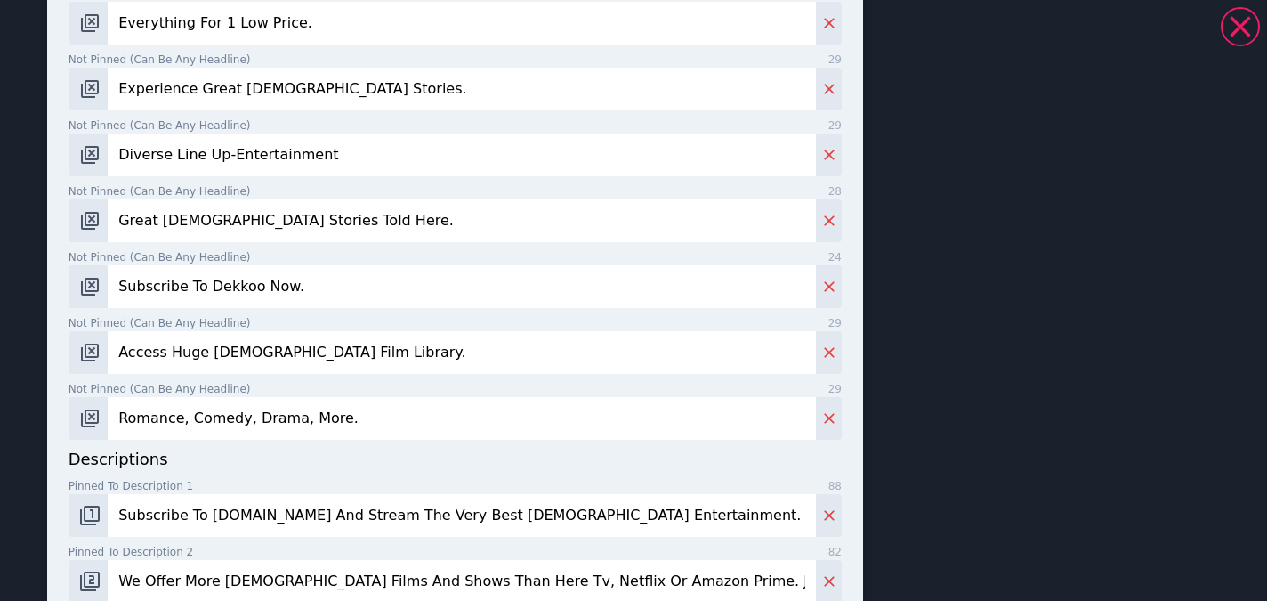
paste input "The Biggest [DEMOGRAPHIC_DATA] Film Service"
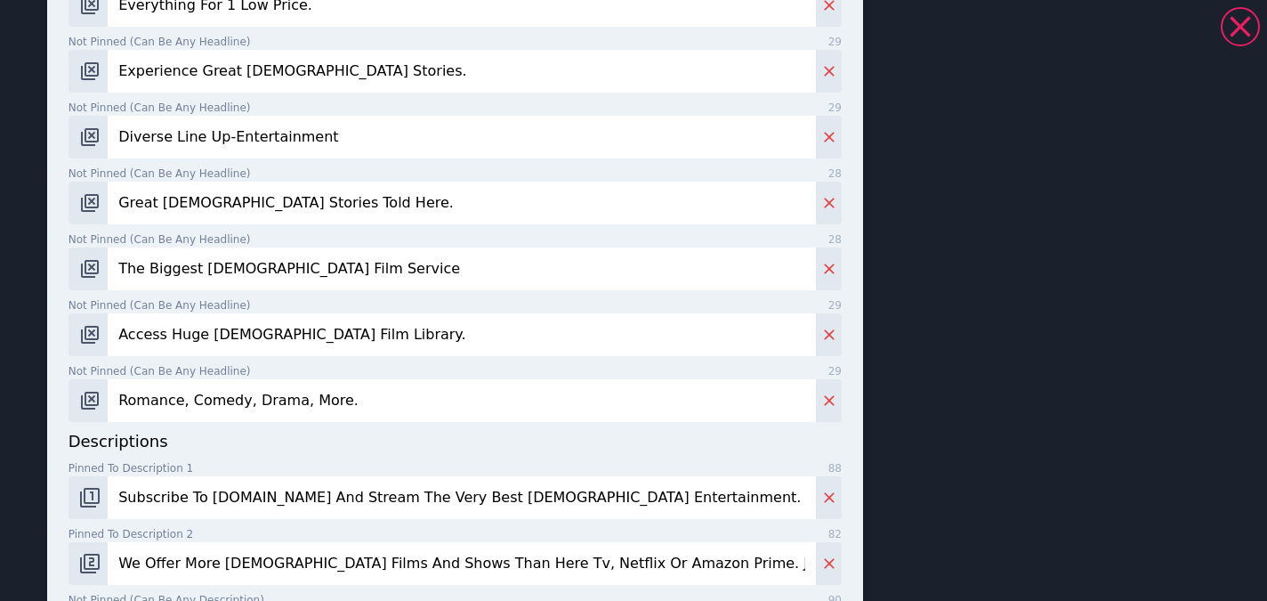
type input "The Biggest [DEMOGRAPHIC_DATA] Film Service"
paste input "Watch A Movie For Every Mood"
type input "Watch A Movie For Every Mood."
paste input "Coming Of Age, Documentaries"
type input "Coming Of Age, Documentaries"
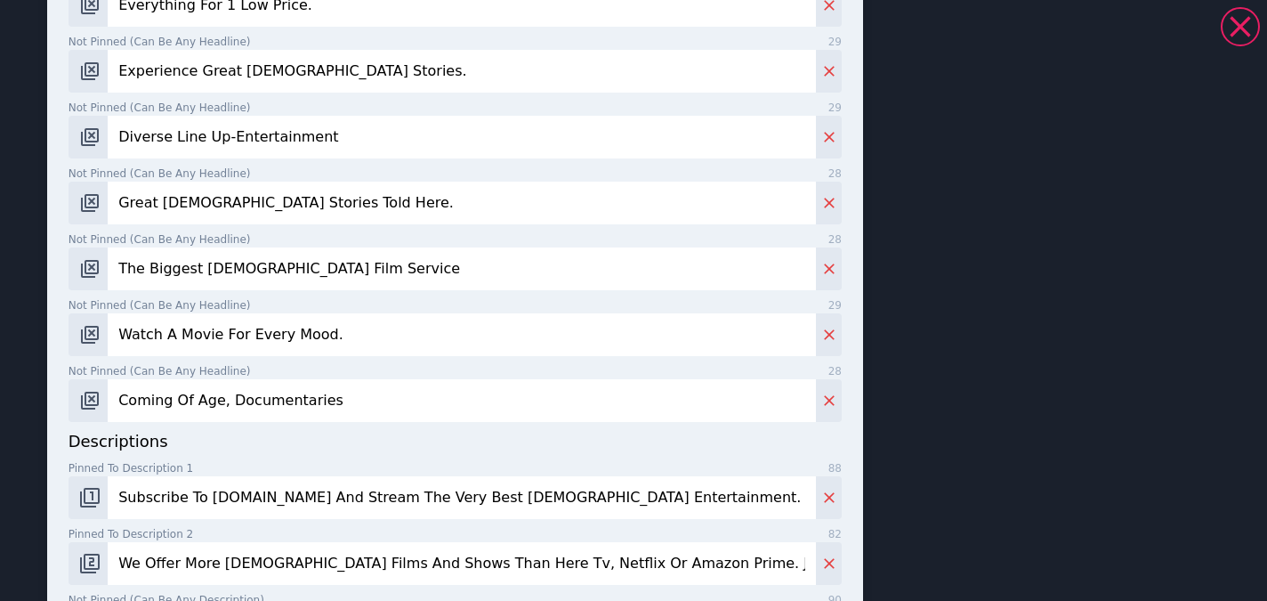
paste input "Now And Stream The Very Best [DEMOGRAPHIC_DATA] Entertainment. Get Your 3-Day"
type input "Subscribe Now And Stream The Very Best [DEMOGRAPHIC_DATA] Entertainment. Get Yo…"
paste input "Any Streaming Service. Join Now & Discover Library"
type input "We Offer More [DEMOGRAPHIC_DATA] Films And Shows Than Any Streaming Service. Jo…"
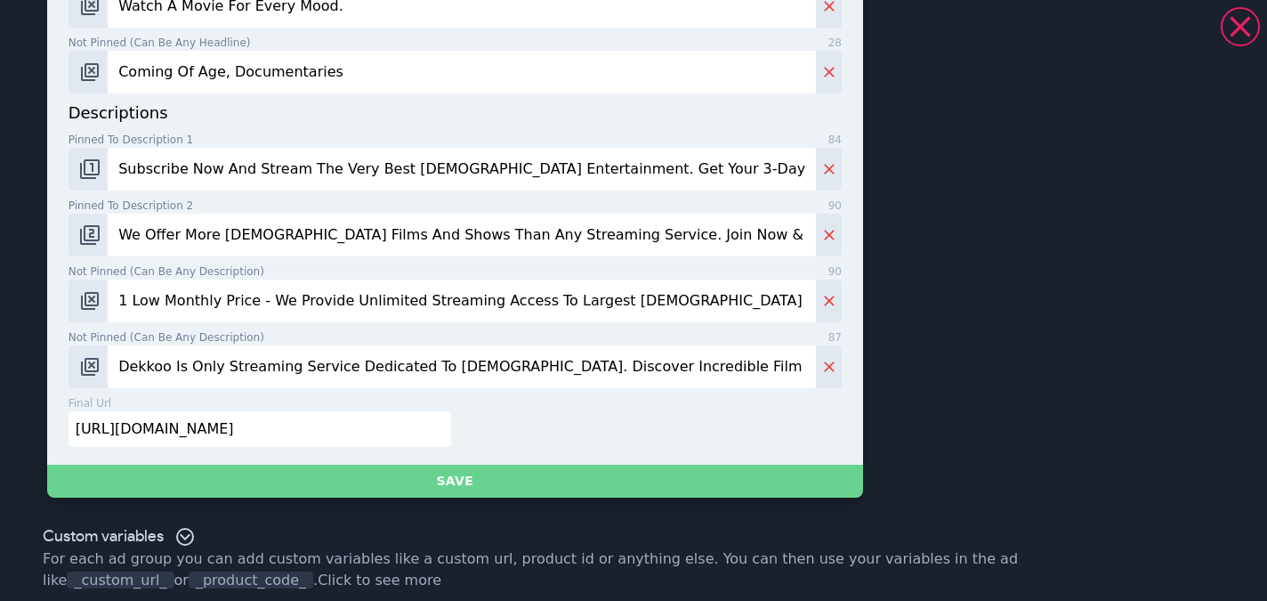
paste input "We Provide Unlimited Streaming Access To Largest [DEMOGRAPHIC_DATA] Film Collec…"
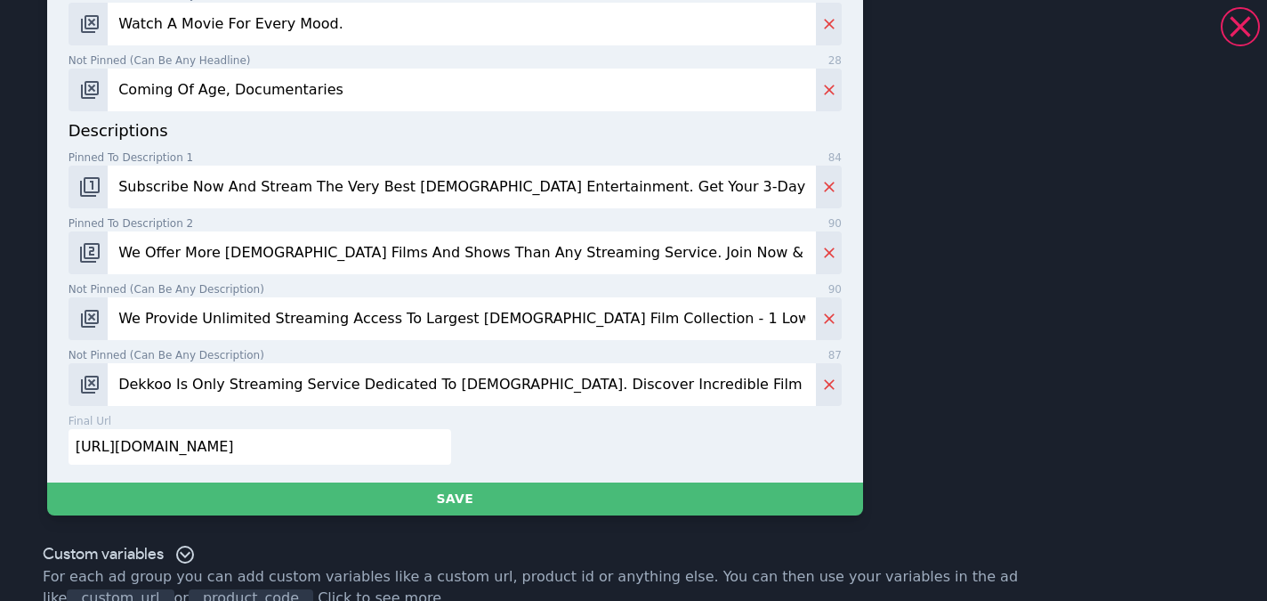
type input "We Provide Unlimited Streaming Access To Largest [DEMOGRAPHIC_DATA] Film Collec…"
paste input "Subscribe To"
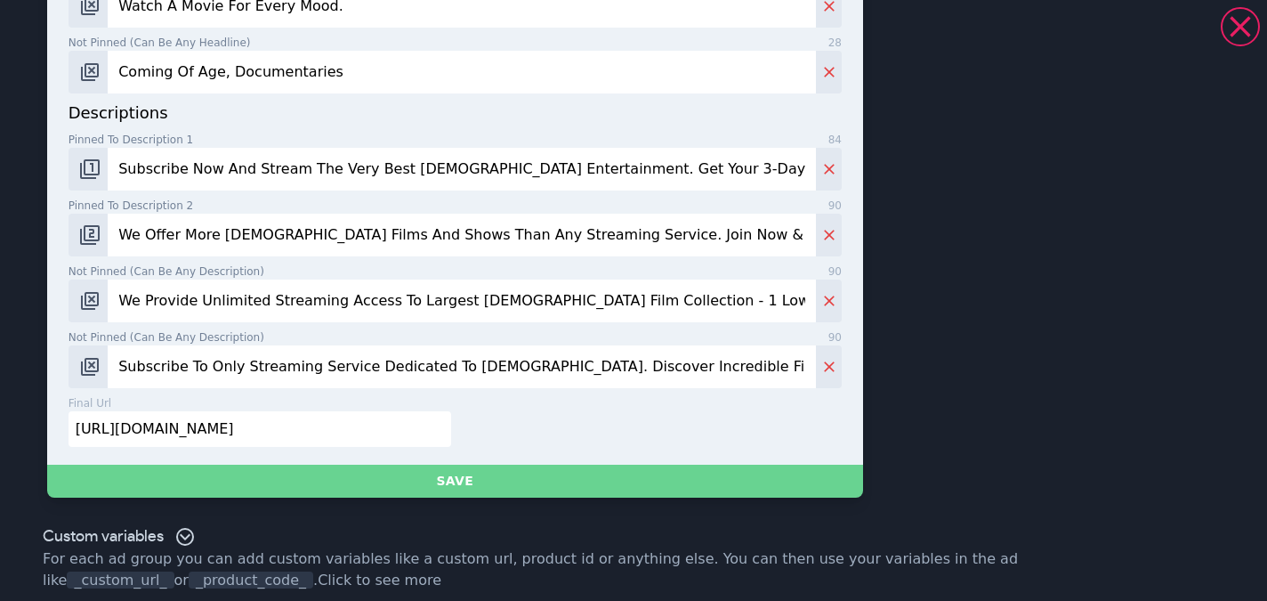
type input "Subscribe To Only Streaming Service Dedicated To [DEMOGRAPHIC_DATA]. Discover I…"
click at [521, 472] on button "Save" at bounding box center [455, 480] width 816 height 33
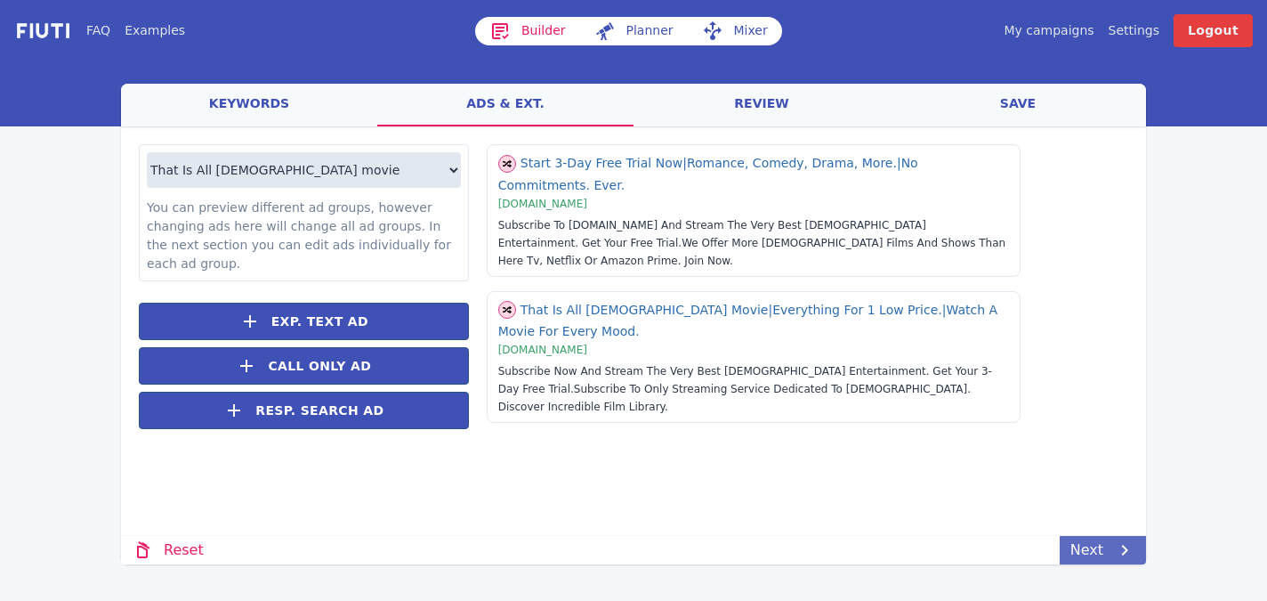
click at [1101, 539] on link "Next" at bounding box center [1103, 550] width 86 height 28
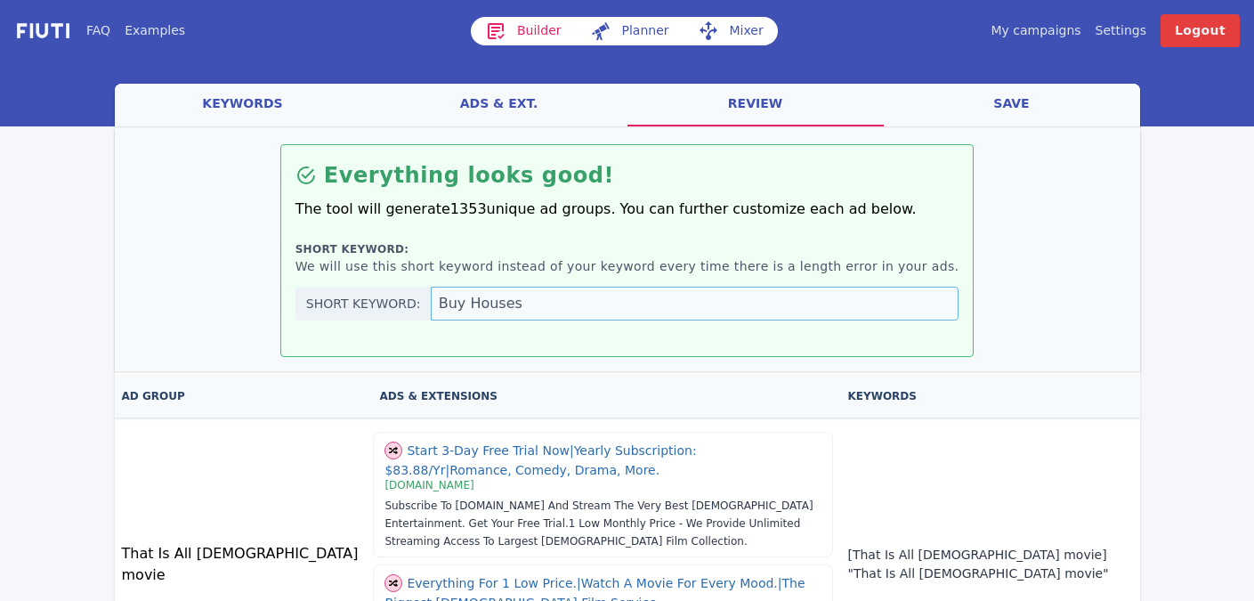
click at [440, 293] on div "Short keyword: Buy Houses" at bounding box center [627, 303] width 664 height 34
paste input "Discover Incredible [DEMOGRAPHIC_DATA] Movi"
type input "Discover Incredible [DEMOGRAPHIC_DATA] Movies"
click at [998, 107] on link "save" at bounding box center [1012, 105] width 256 height 43
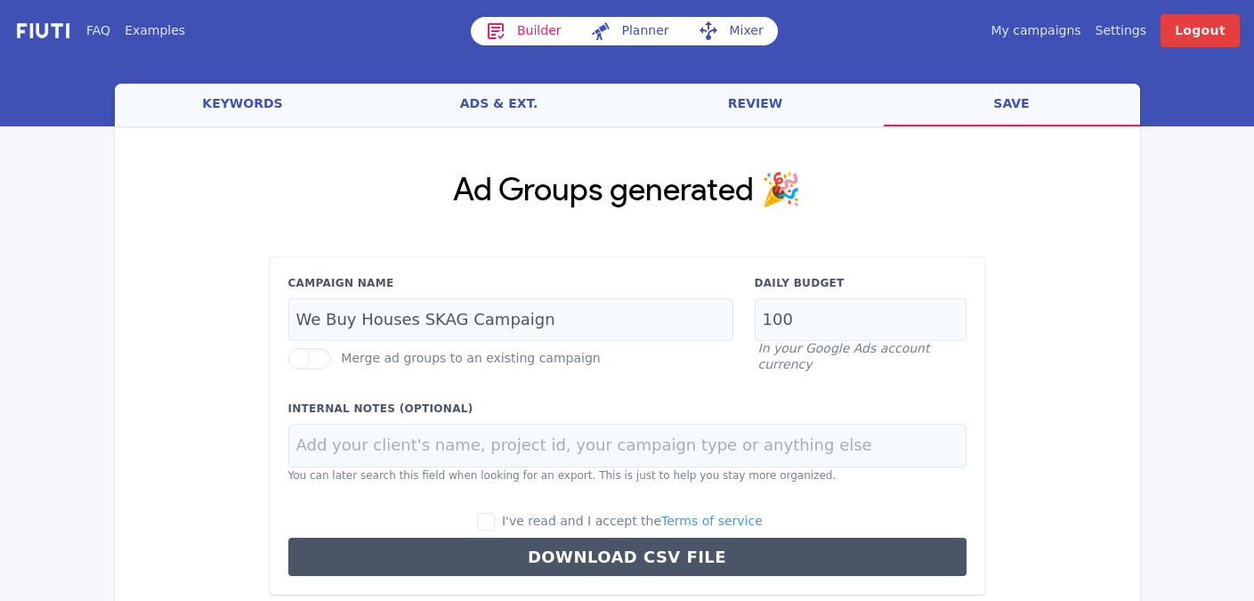
click at [714, 309] on div "Campaign Name We Buy Houses SKAG Campaign" at bounding box center [511, 308] width 466 height 67
drag, startPoint x: 787, startPoint y: 320, endPoint x: 696, endPoint y: 314, distance: 91.9
click at [696, 314] on div "Campaign Name We Buy Houses SKAG Campaign Merge ad groups to an existing campai…" at bounding box center [627, 324] width 699 height 98
type input "20"
drag, startPoint x: 408, startPoint y: 323, endPoint x: 291, endPoint y: 311, distance: 118.0
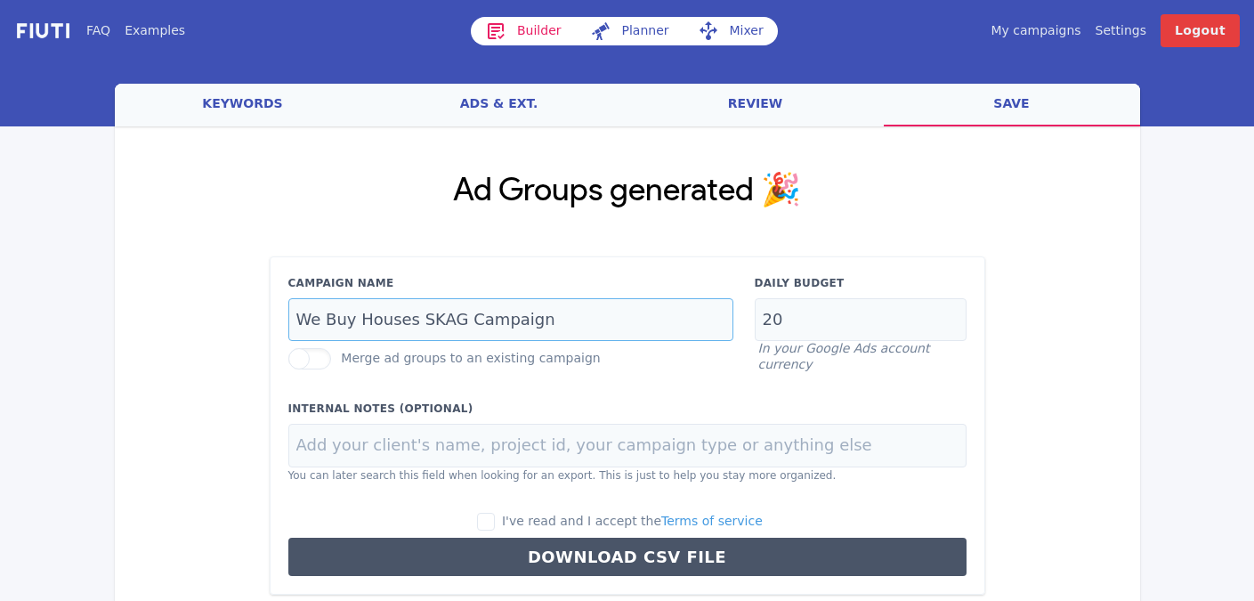
click at [291, 311] on input "We Buy Houses SKAG Campaign" at bounding box center [510, 320] width 445 height 44
click at [495, 512] on input "I've read and I accept the Terms of service" at bounding box center [486, 521] width 18 height 18
checkbox input "true"
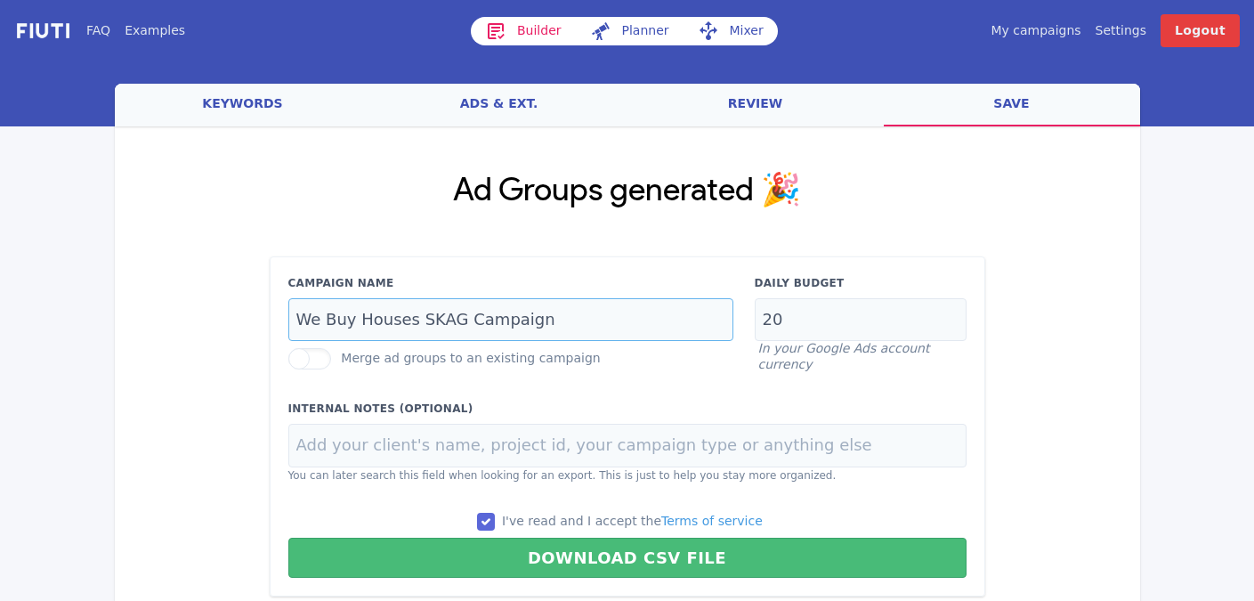
drag, startPoint x: 407, startPoint y: 323, endPoint x: 304, endPoint y: 295, distance: 107.1
click at [304, 295] on div "Campaign Name We Buy Houses SKAG Campaign" at bounding box center [511, 308] width 466 height 67
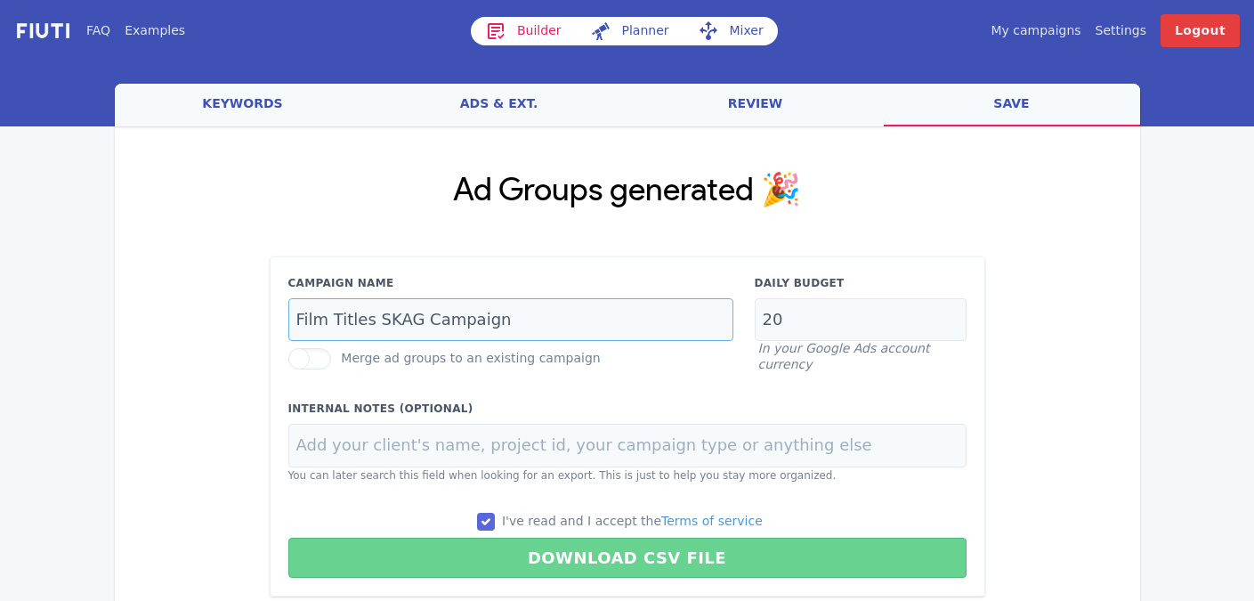
type input "Film Titles SKAG Campaign"
click at [570, 547] on button "Download CSV File" at bounding box center [627, 557] width 678 height 40
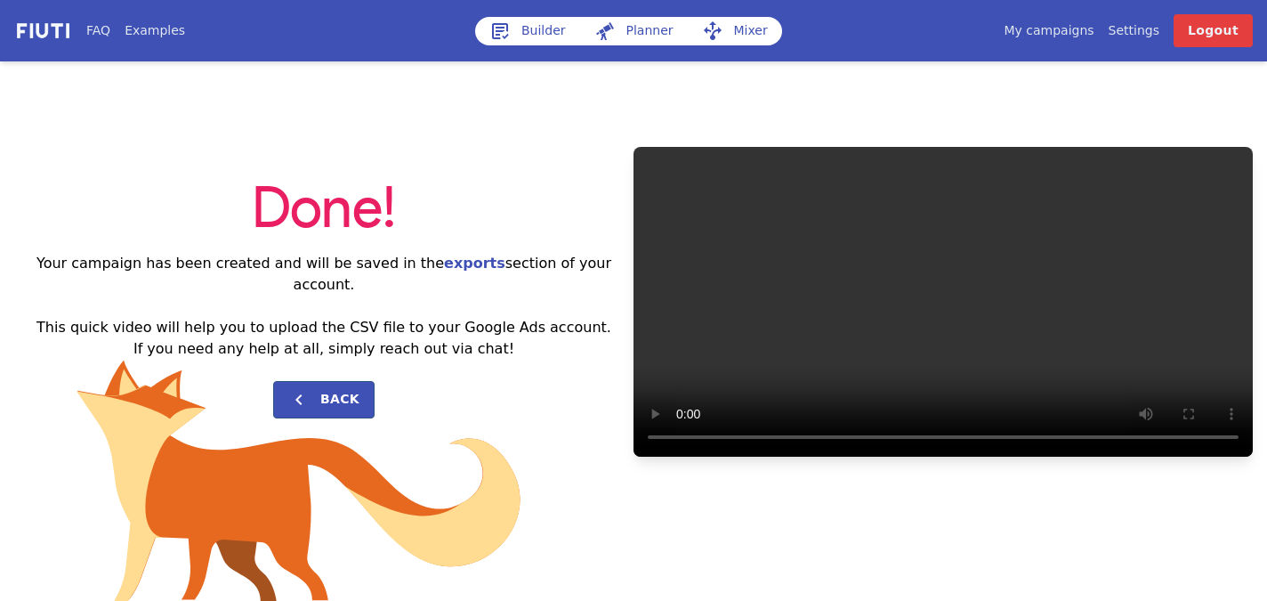
click at [449, 292] on h2 "Your campaign has been created and will be saved in the exports section of your…" at bounding box center [323, 306] width 619 height 107
